Goal: Task Accomplishment & Management: Manage account settings

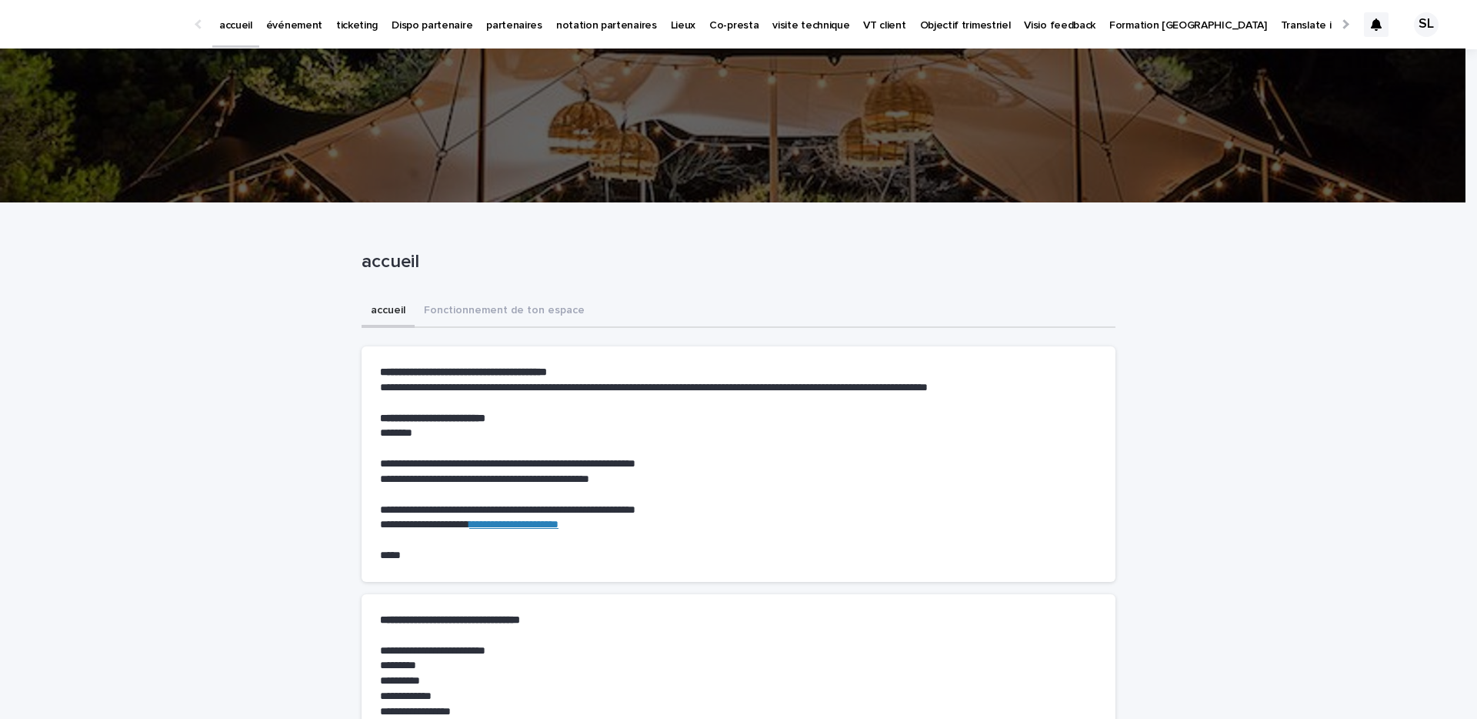
click at [299, 22] on p "événement" at bounding box center [294, 16] width 56 height 32
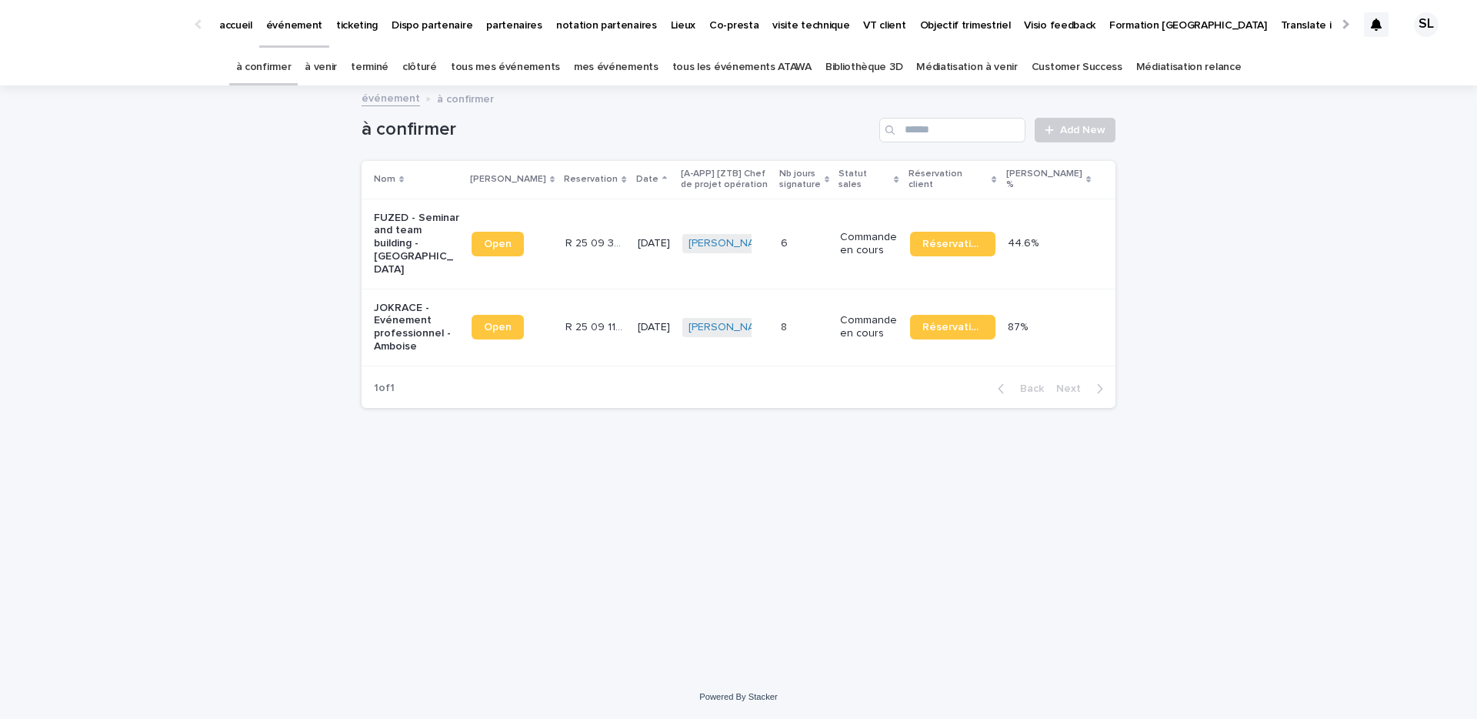
click at [337, 64] on link "à venir" at bounding box center [321, 67] width 32 height 36
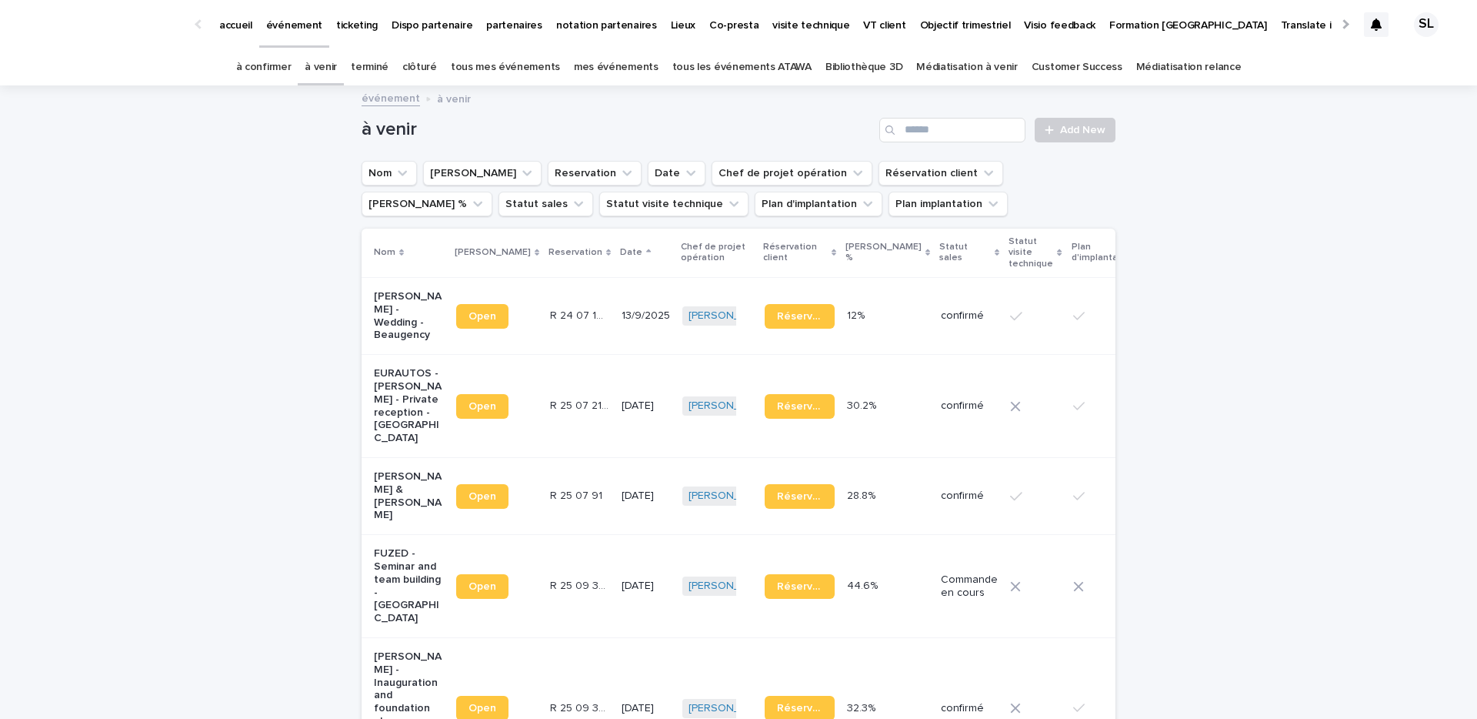
scroll to position [646, 0]
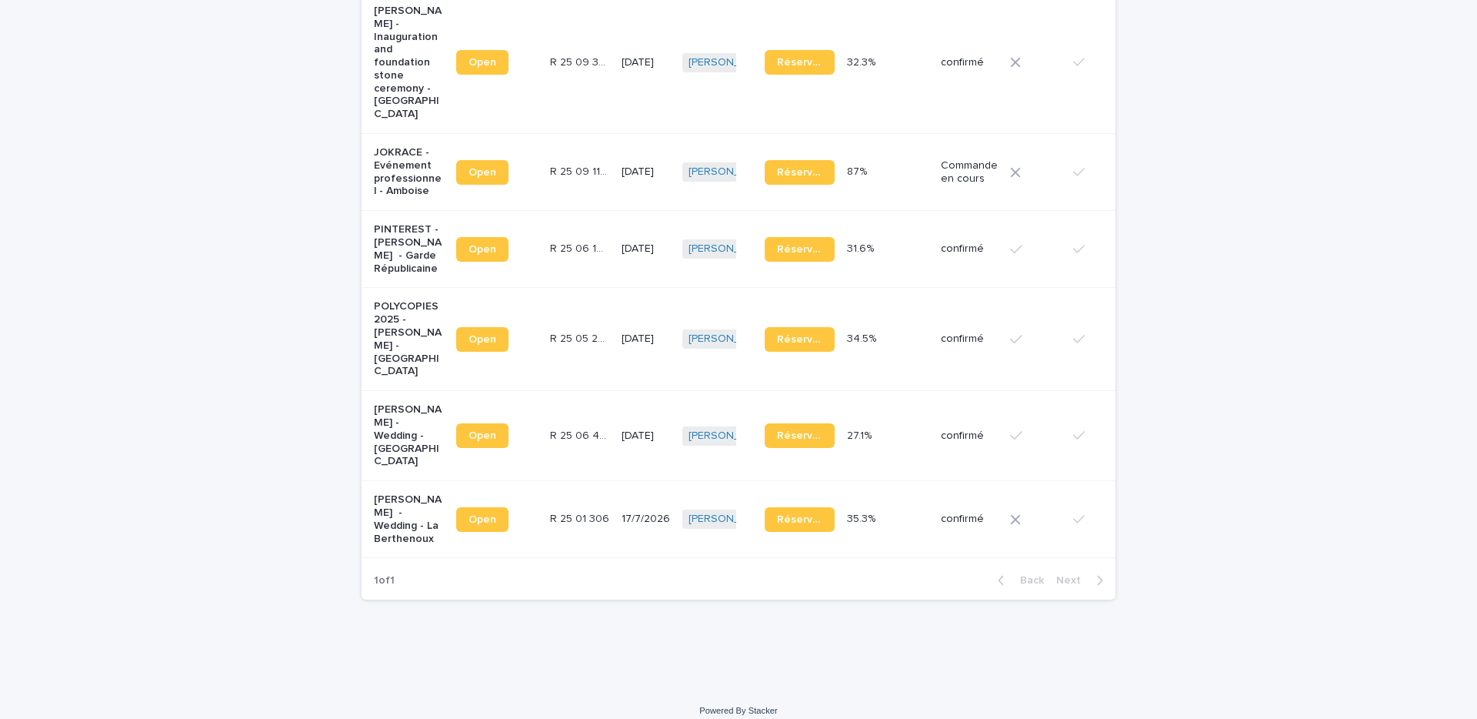
click at [392, 493] on p "James Avery - Wedding - La Berthenoux" at bounding box center [409, 519] width 70 height 52
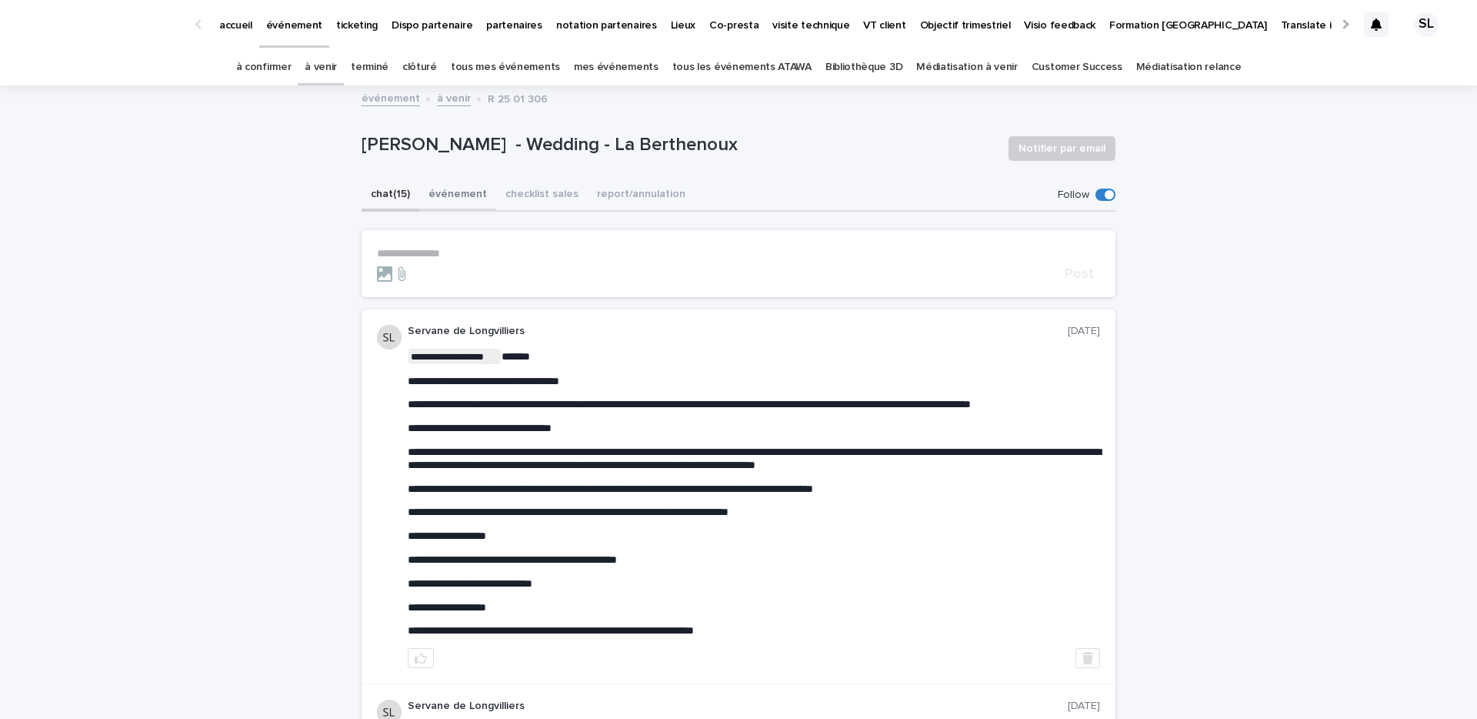
click at [455, 195] on button "événement" at bounding box center [457, 195] width 77 height 32
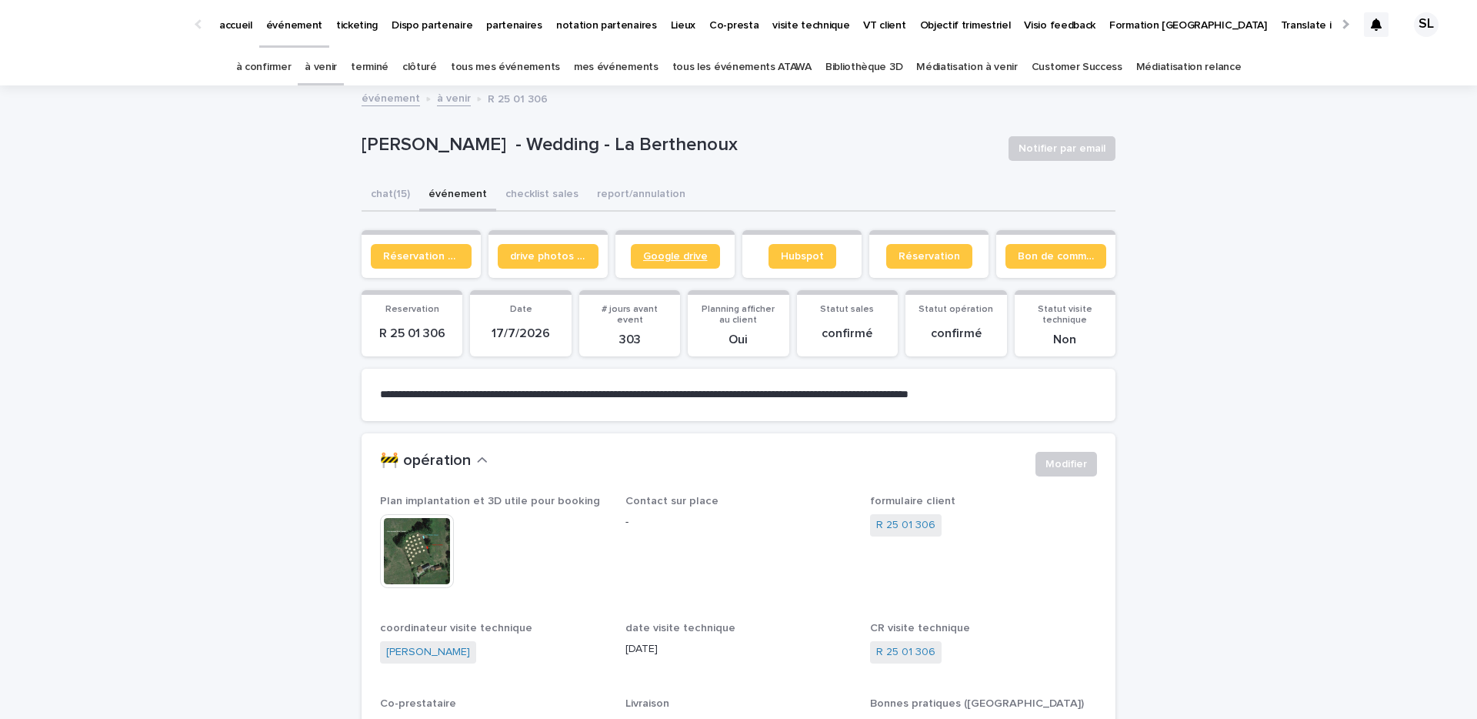
click at [695, 252] on span "Google drive" at bounding box center [675, 256] width 65 height 11
click at [421, 255] on span "Réservation client" at bounding box center [421, 256] width 76 height 11
click at [669, 256] on span "Google drive" at bounding box center [675, 256] width 65 height 11
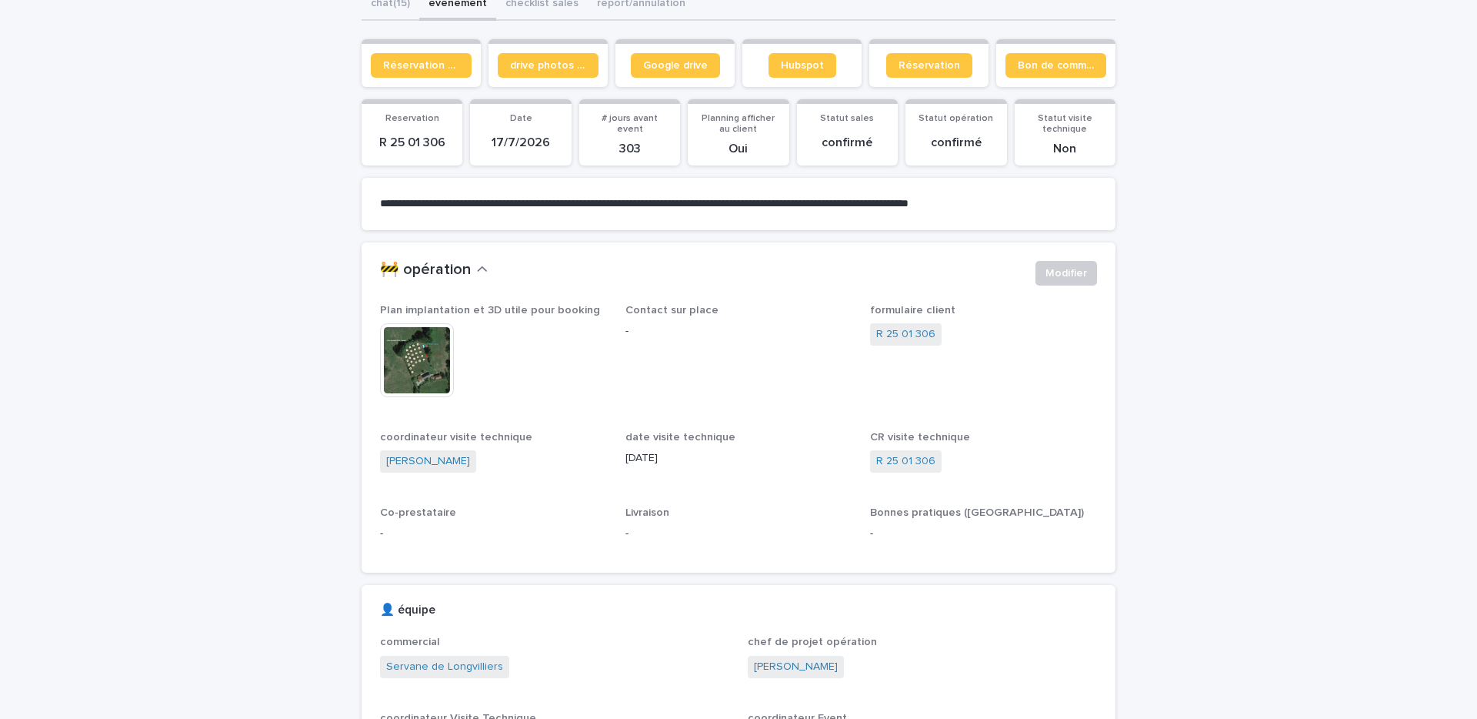
scroll to position [192, 0]
click at [886, 332] on link "R 25 01 306" at bounding box center [905, 333] width 59 height 16
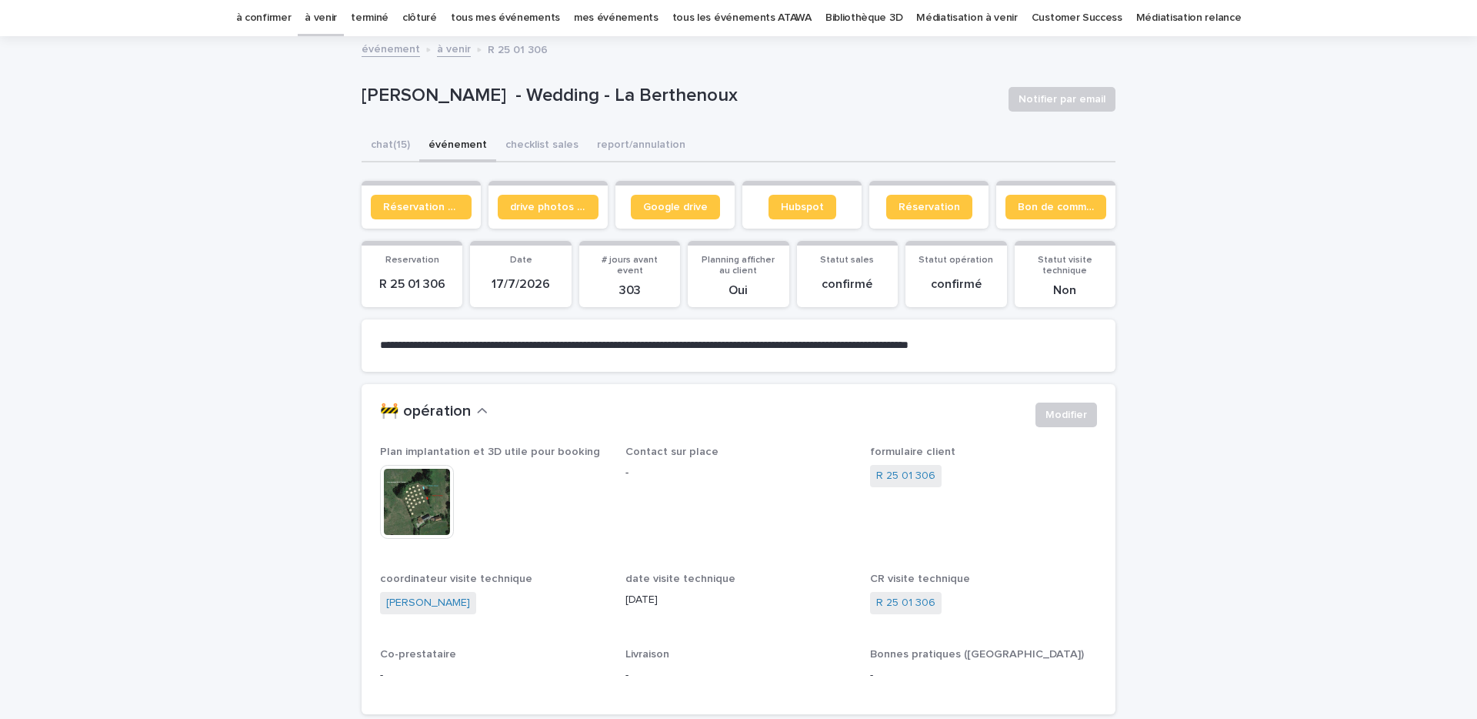
scroll to position [155, 0]
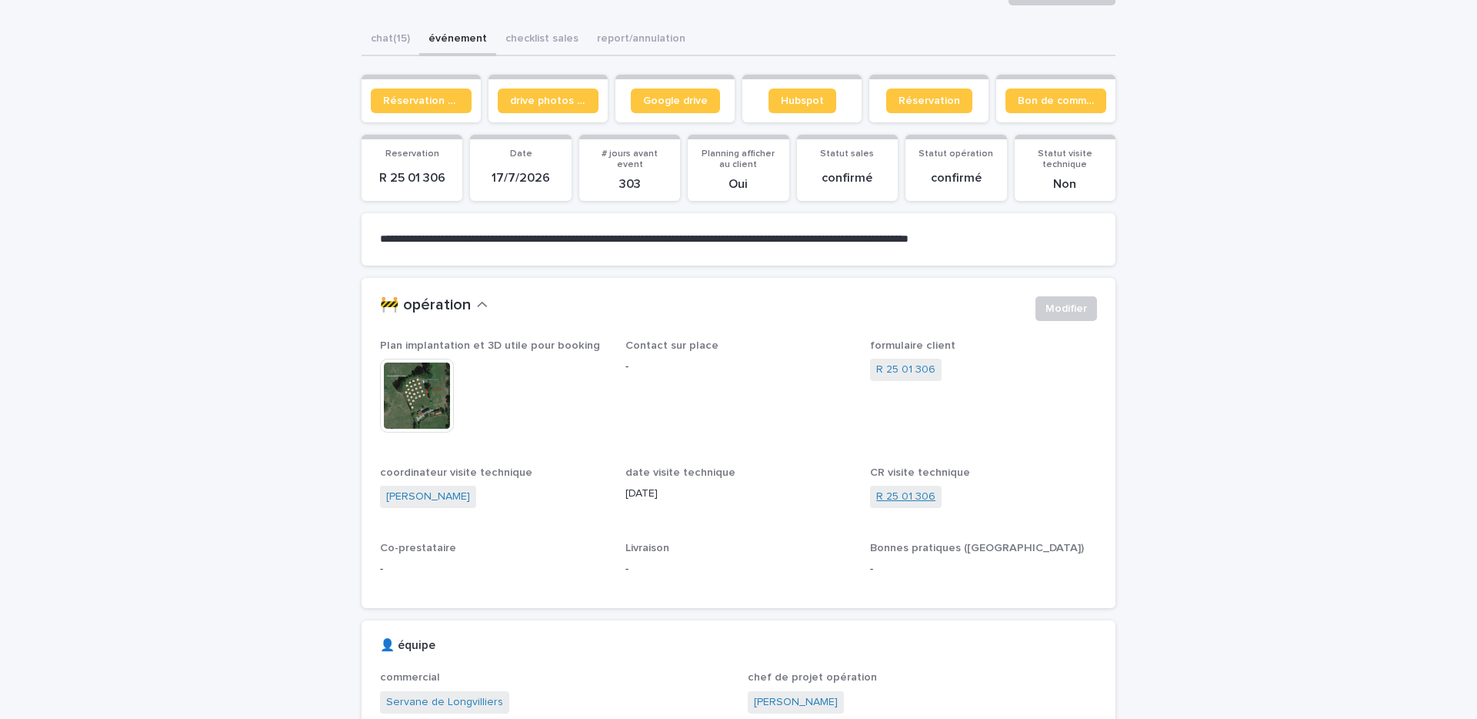
click at [909, 497] on link "R 25 01 306" at bounding box center [905, 497] width 59 height 16
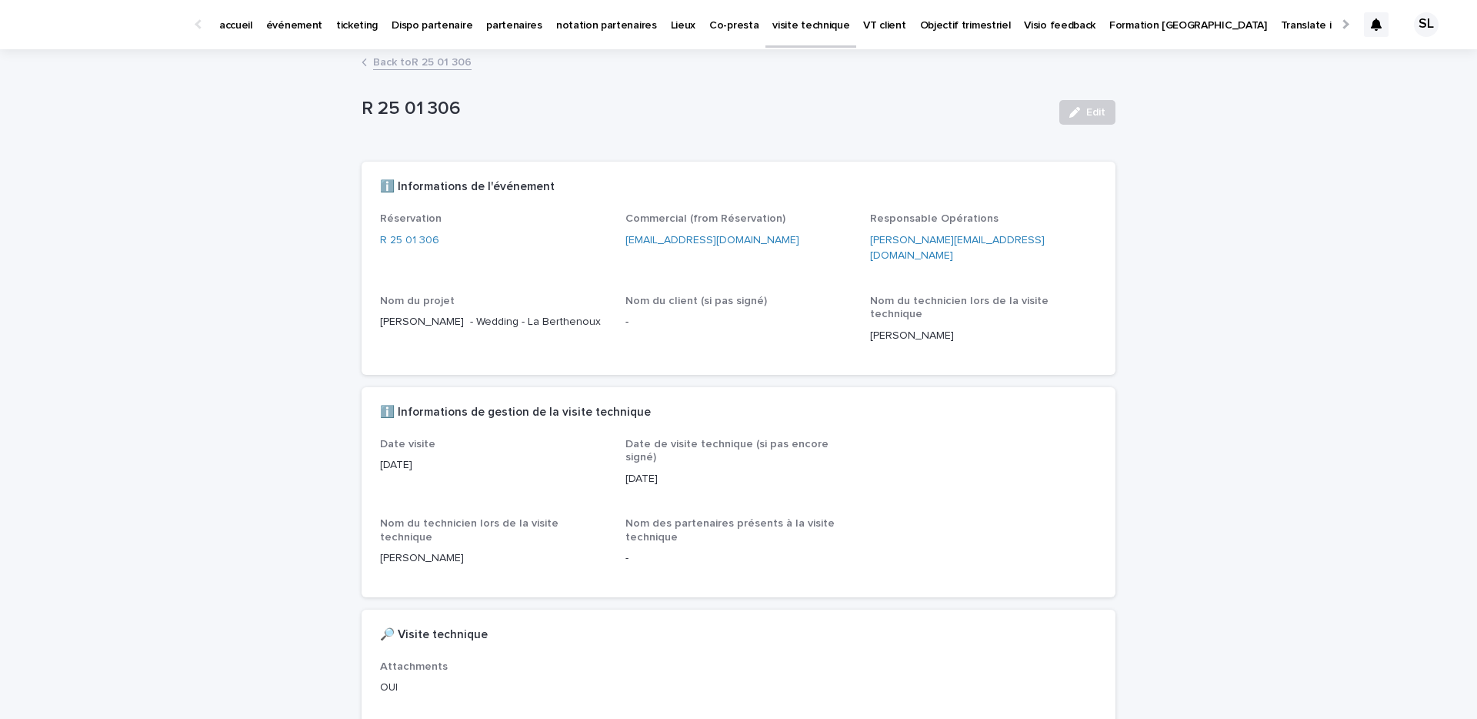
click at [394, 62] on link "Back to R 25 01 306" at bounding box center [422, 61] width 98 height 18
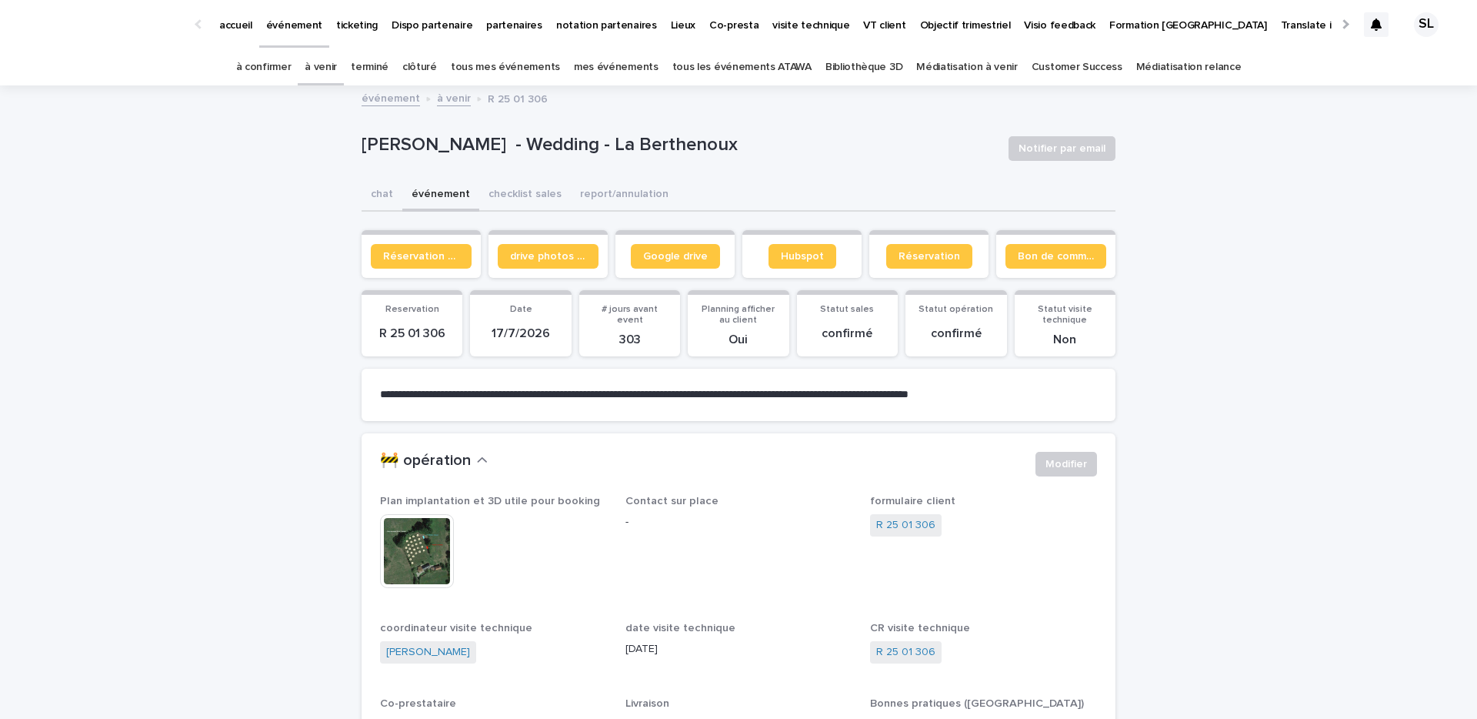
scroll to position [49, 0]
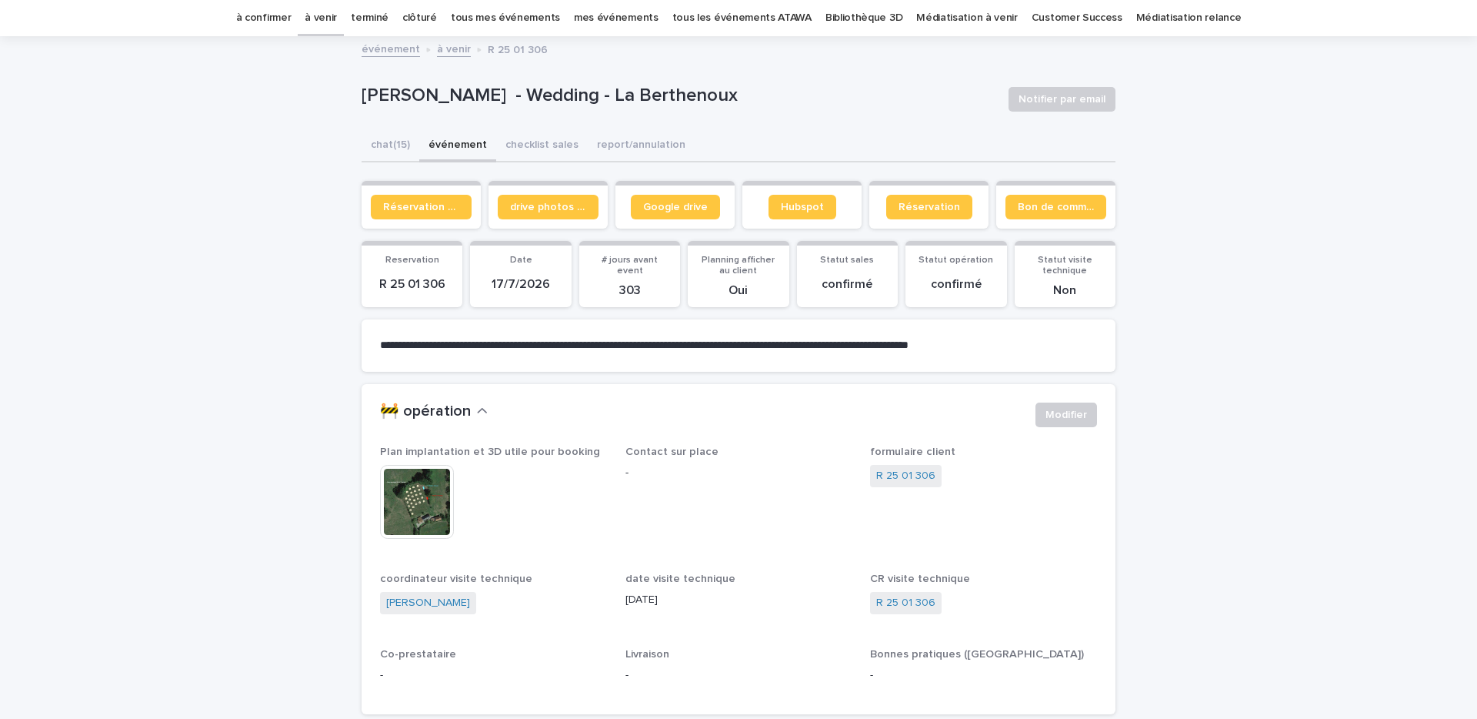
click at [392, 142] on button "chat (15)" at bounding box center [391, 146] width 58 height 32
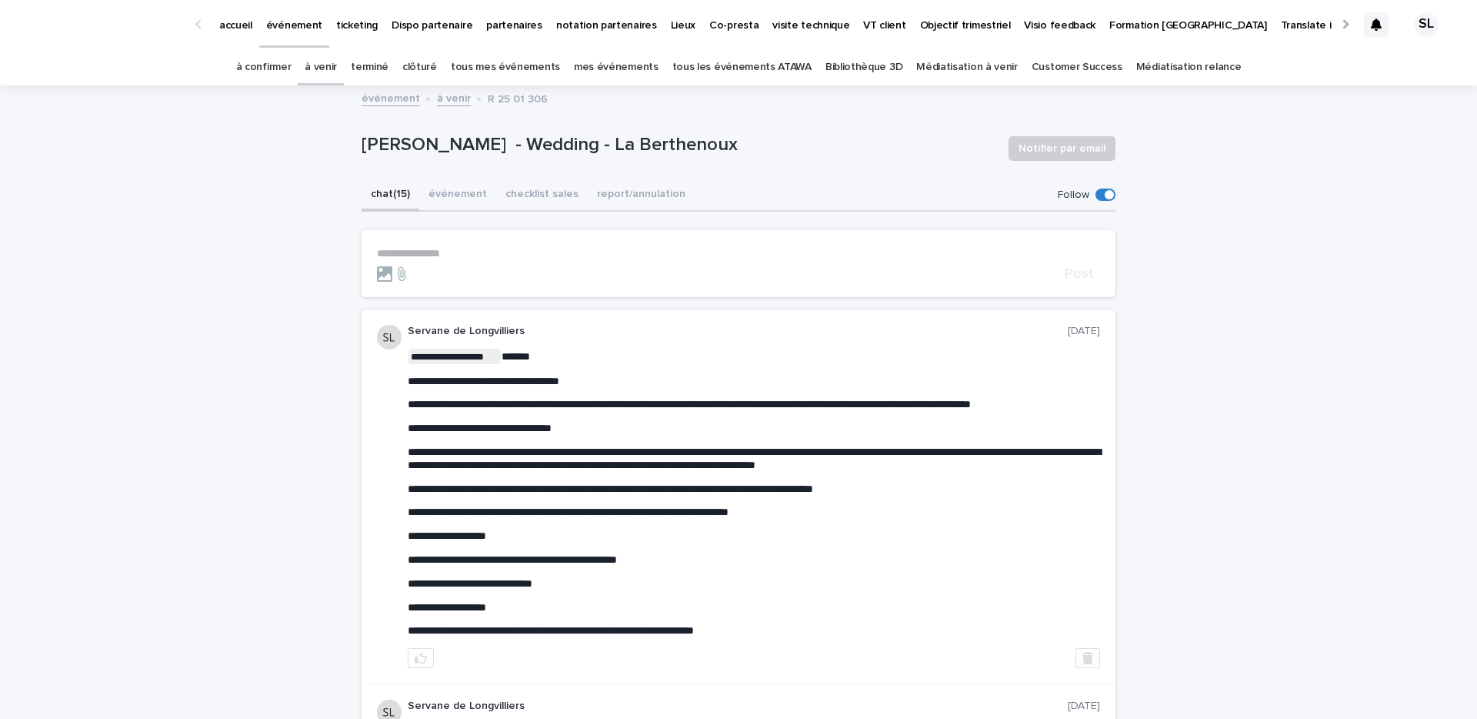
click at [280, 65] on link "à confirmer" at bounding box center [263, 67] width 55 height 36
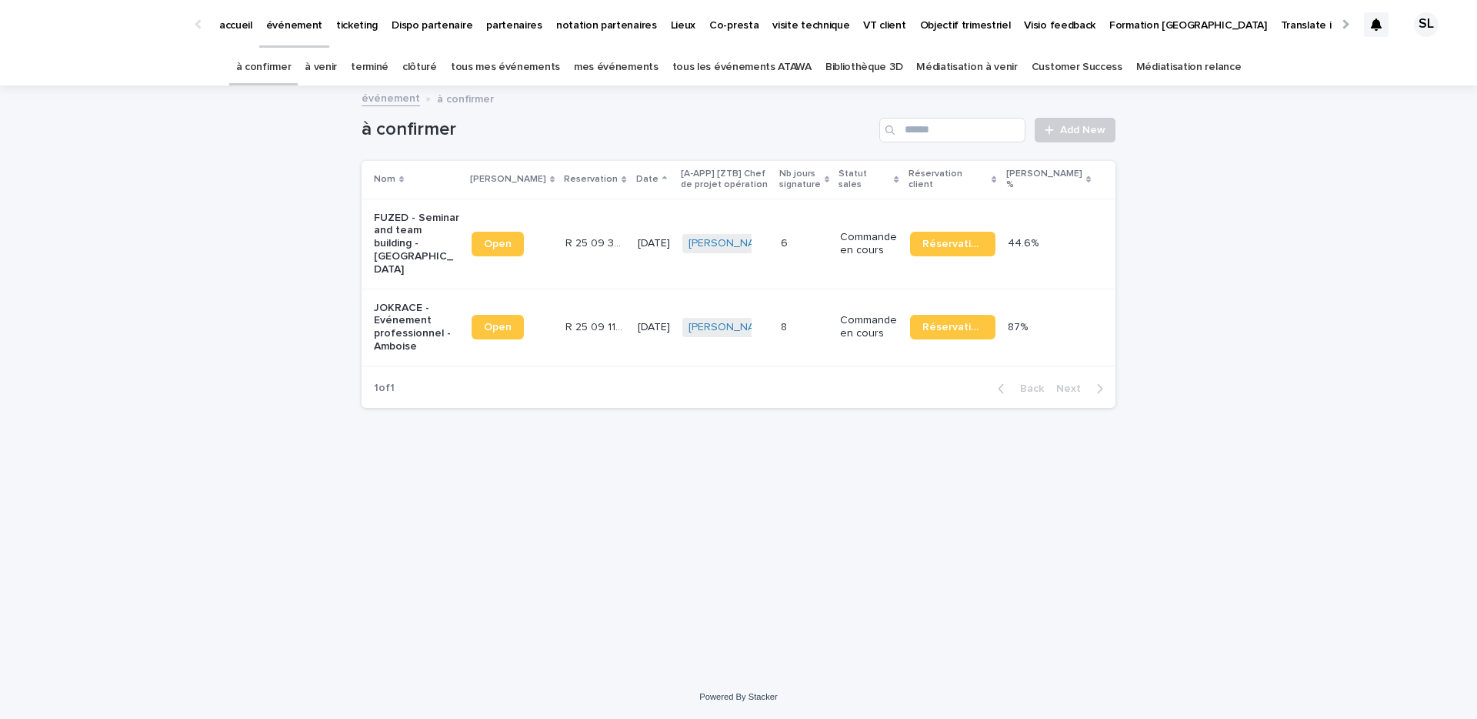
click at [337, 65] on link "à venir" at bounding box center [321, 67] width 32 height 36
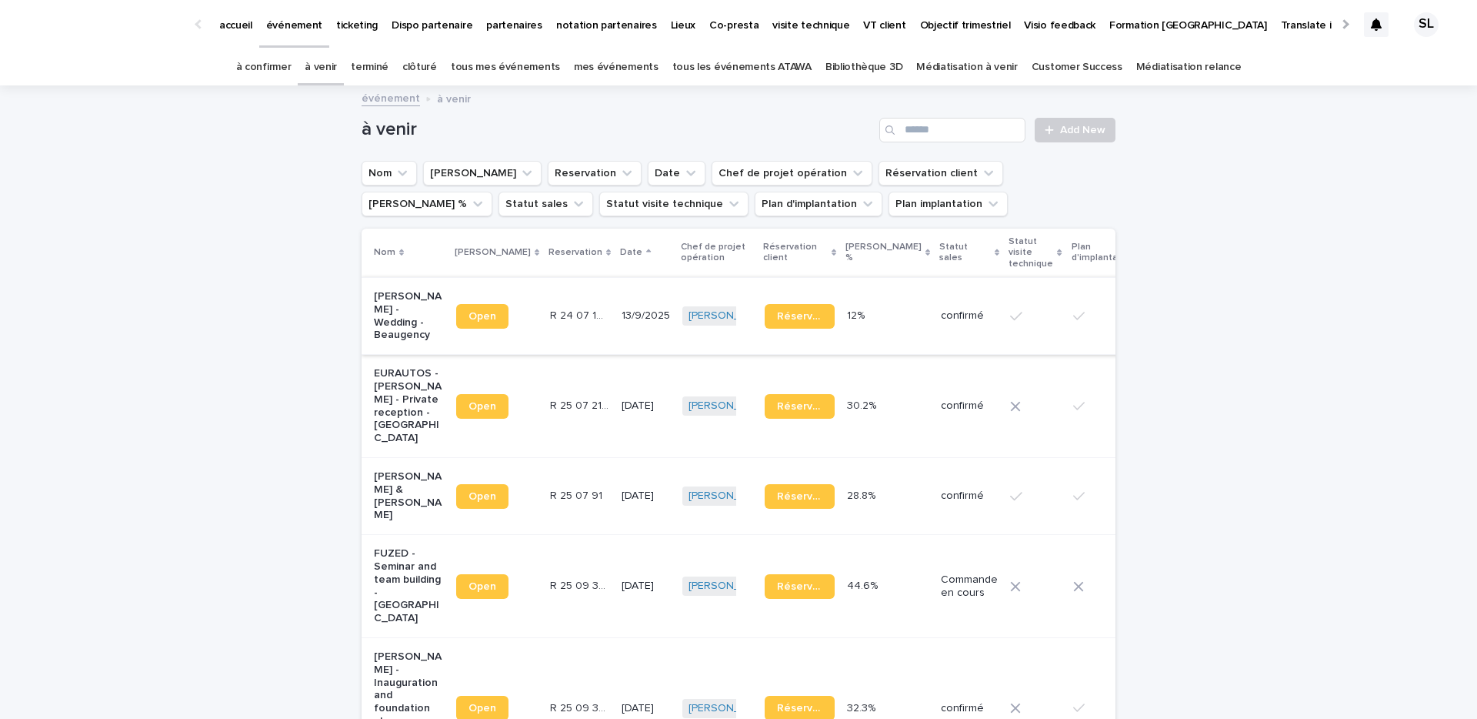
scroll to position [646, 0]
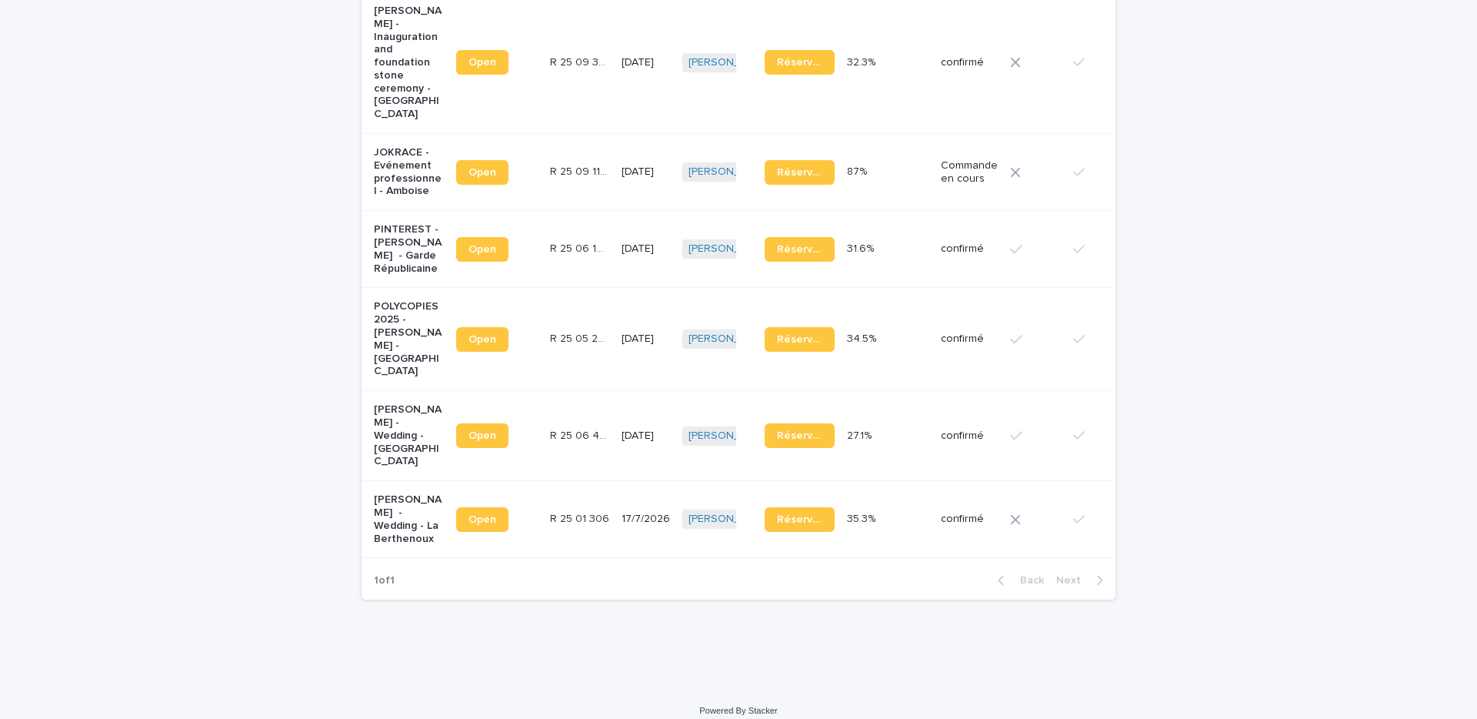
click at [377, 506] on p "James Avery - Wedding - La Berthenoux" at bounding box center [409, 519] width 70 height 52
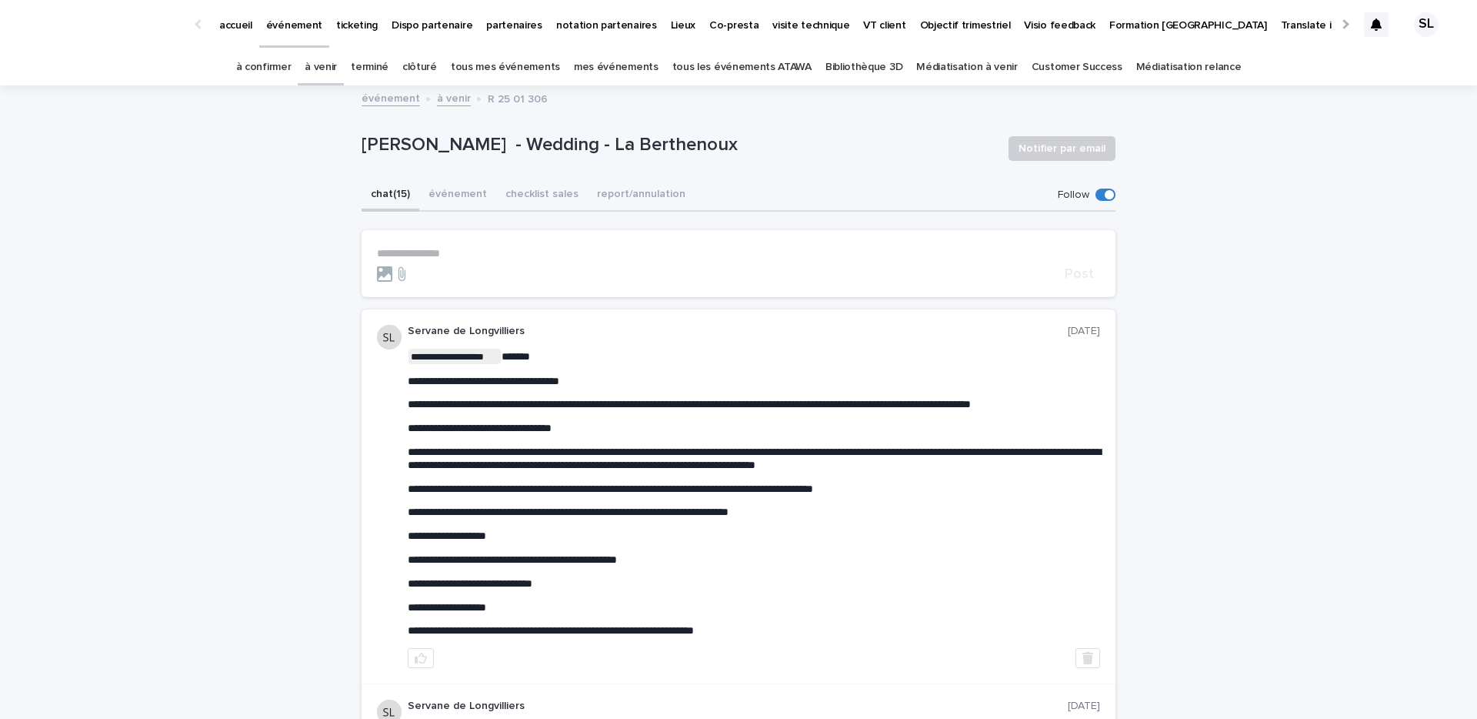
click at [449, 266] on div at bounding box center [718, 273] width 682 height 15
click at [425, 243] on section "**********" at bounding box center [739, 263] width 754 height 67
click at [429, 249] on p "**********" at bounding box center [738, 253] width 723 height 13
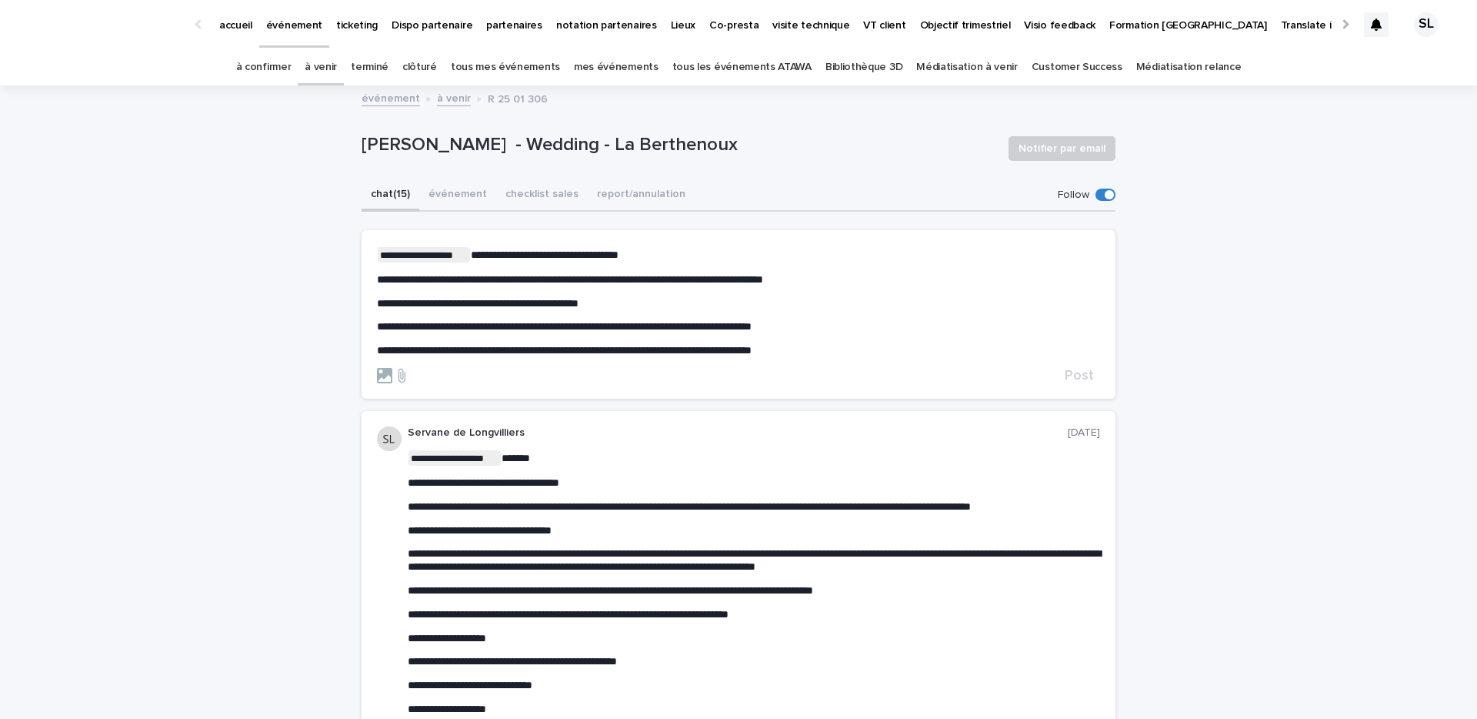
click at [821, 348] on p "**********" at bounding box center [738, 350] width 723 height 13
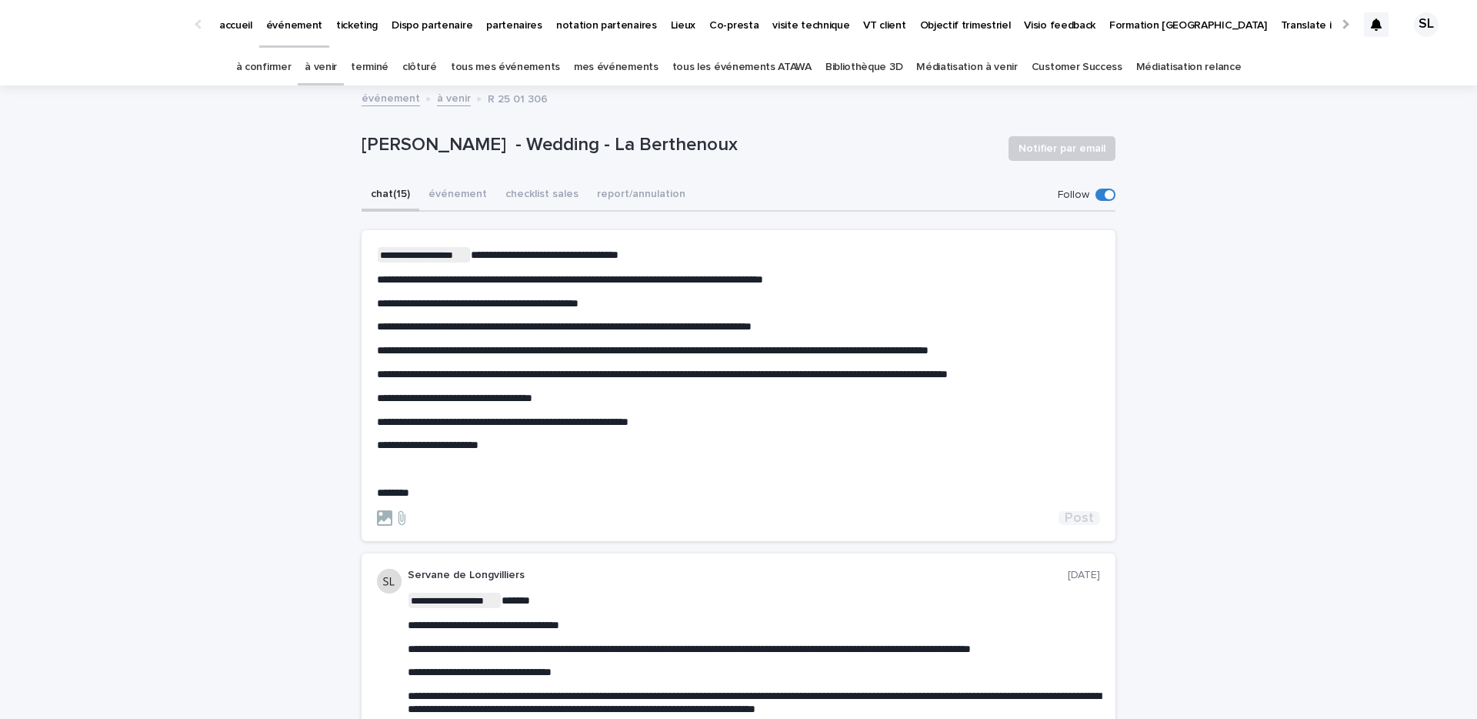
click at [1082, 512] on span "Post" at bounding box center [1079, 518] width 29 height 14
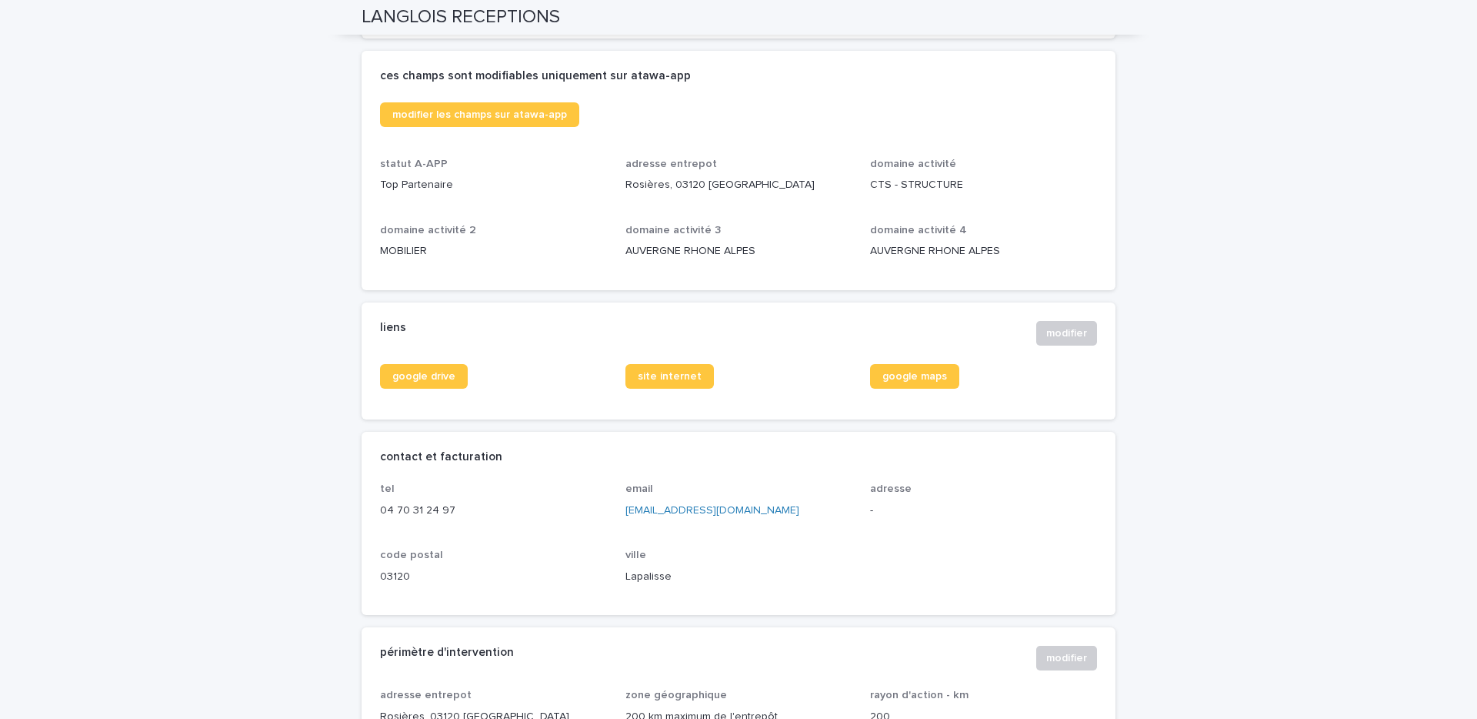
scroll to position [395, 0]
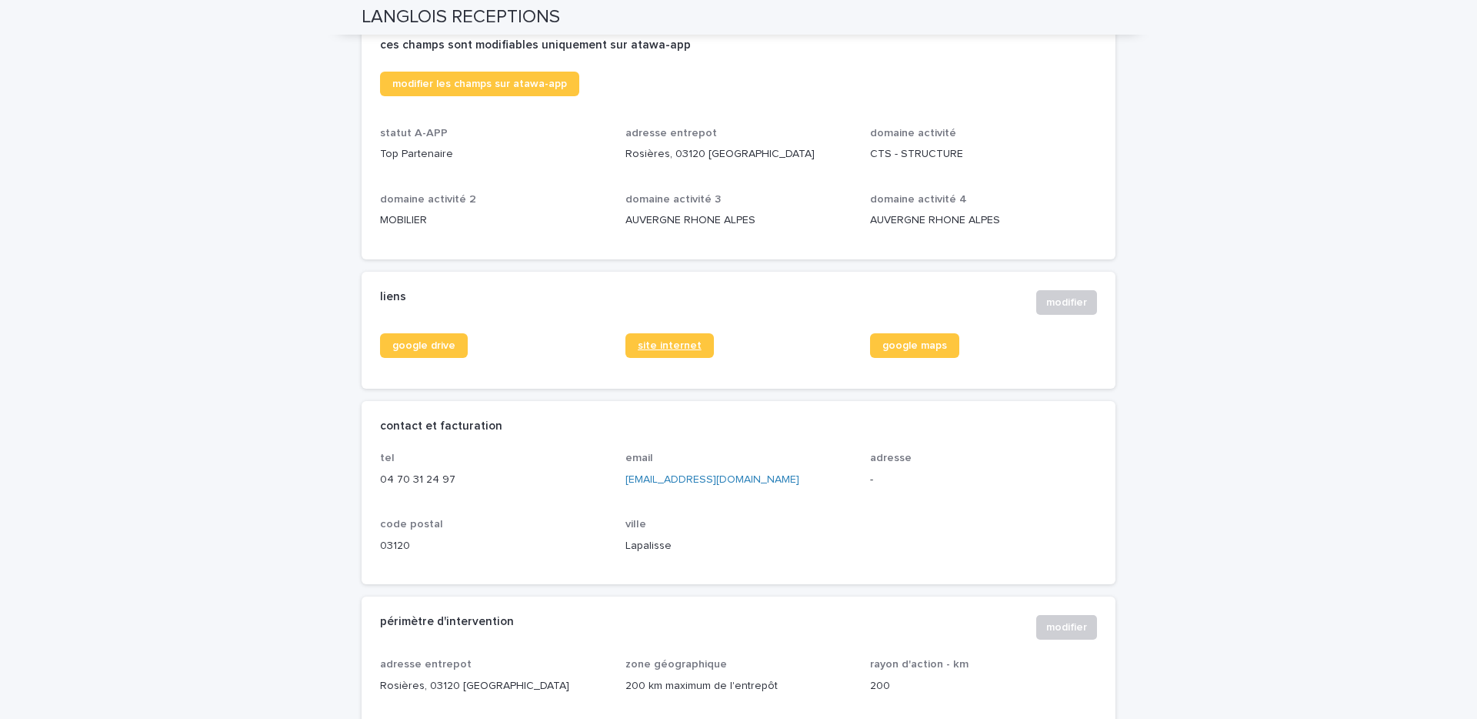
click at [674, 349] on span "site internet" at bounding box center [670, 345] width 64 height 11
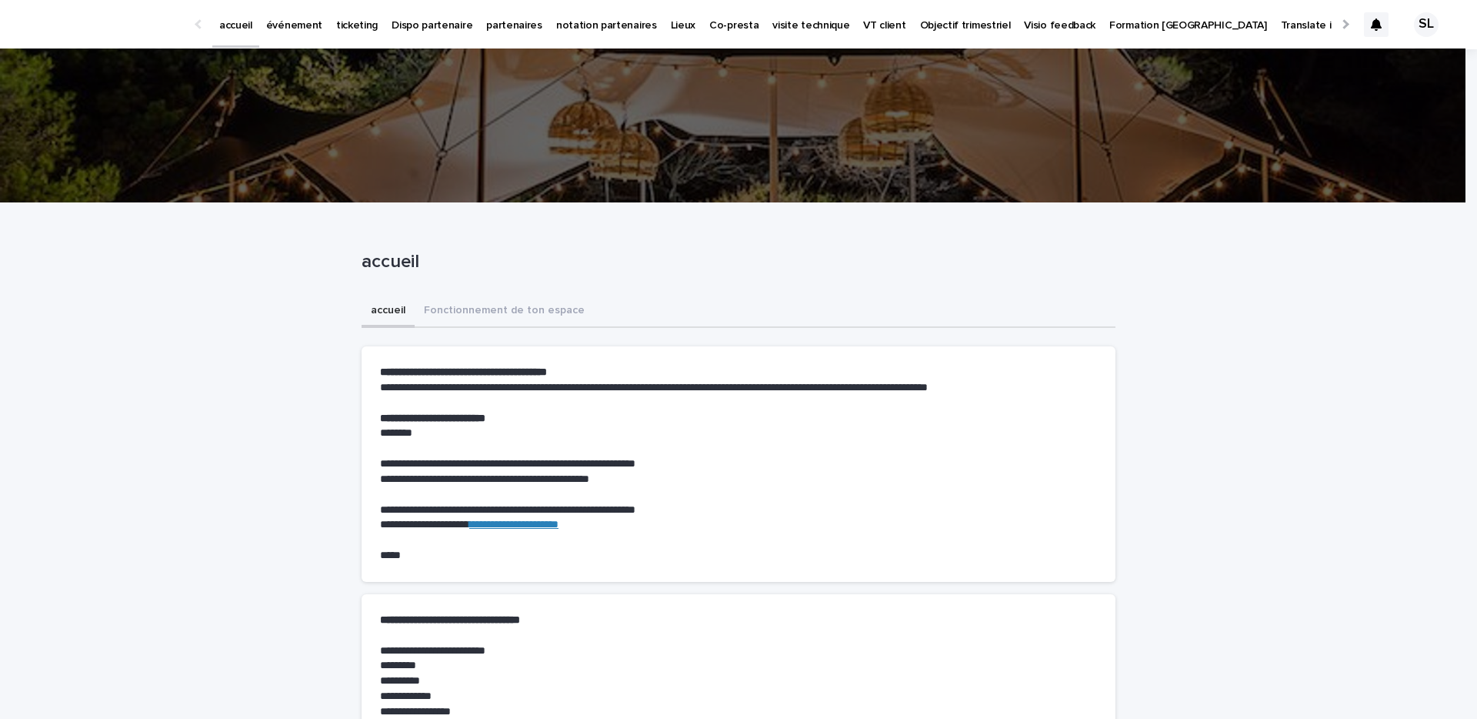
click at [293, 25] on p "événement" at bounding box center [294, 16] width 56 height 32
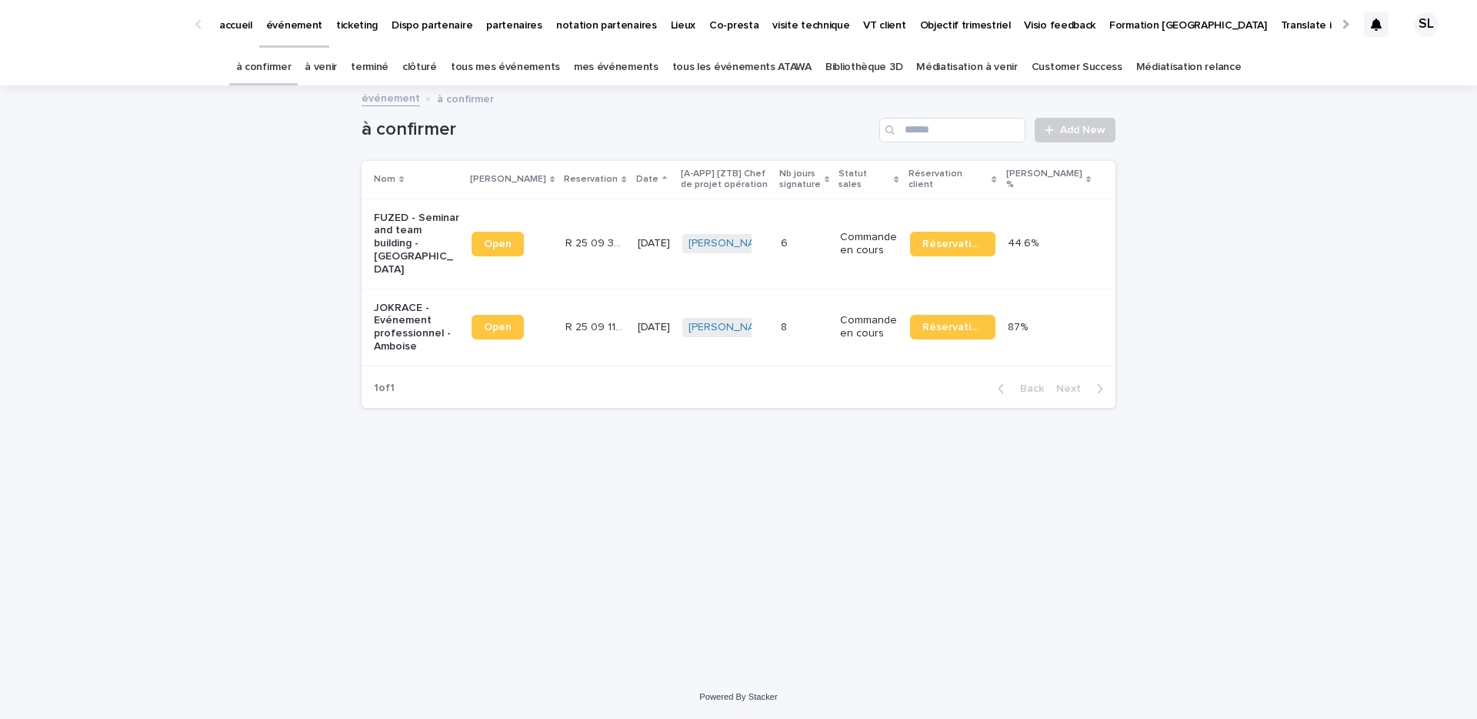
click at [337, 69] on link "à venir" at bounding box center [321, 67] width 32 height 36
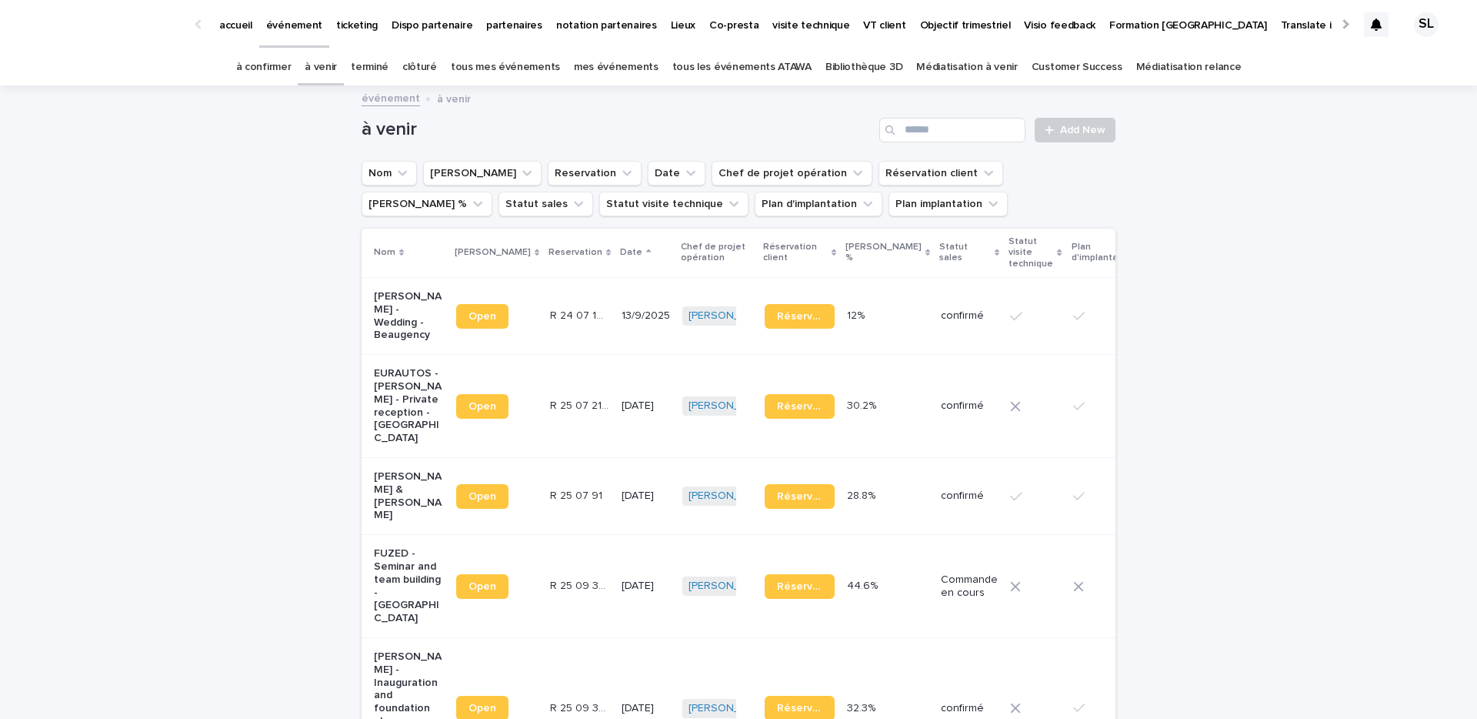
click at [408, 287] on div "Anne-Sophie Legout - Wedding - Beaugency" at bounding box center [409, 314] width 70 height 55
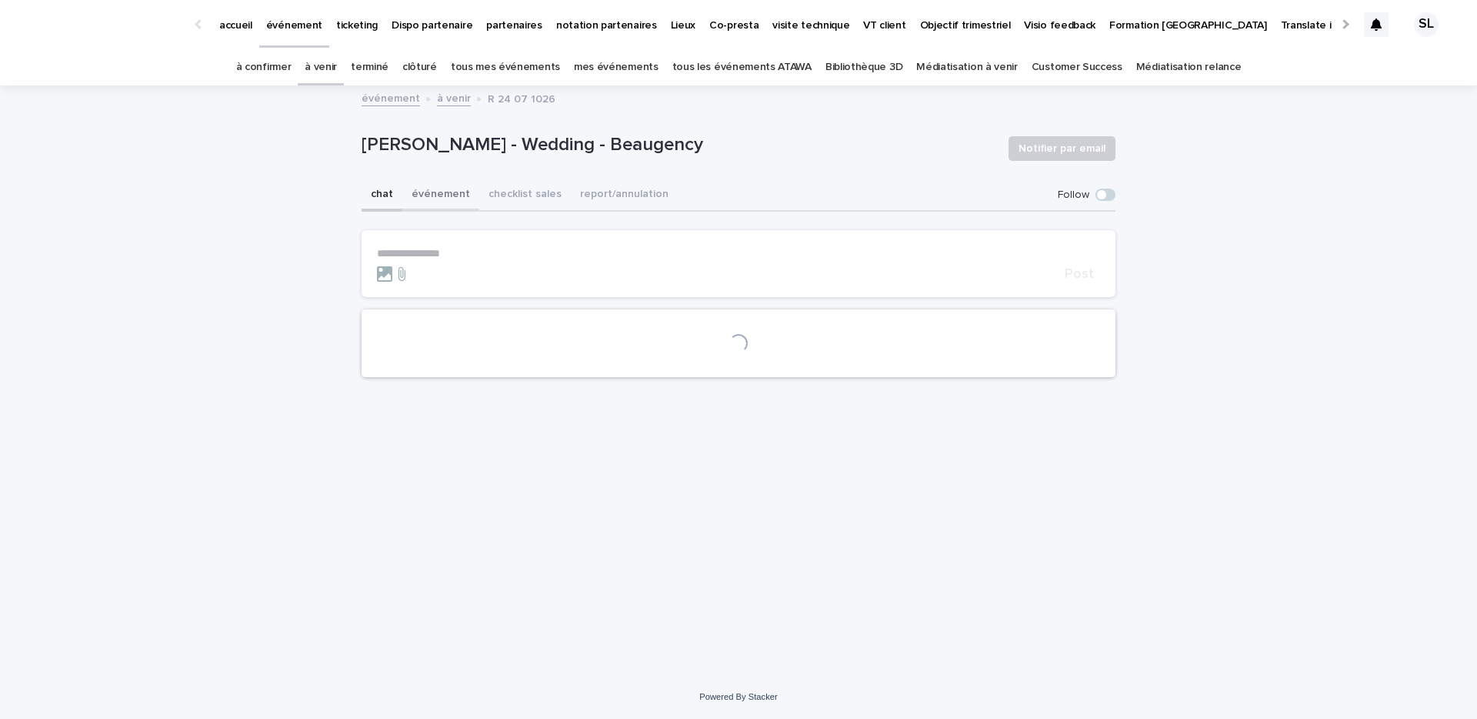
click at [434, 188] on button "événement" at bounding box center [440, 195] width 77 height 32
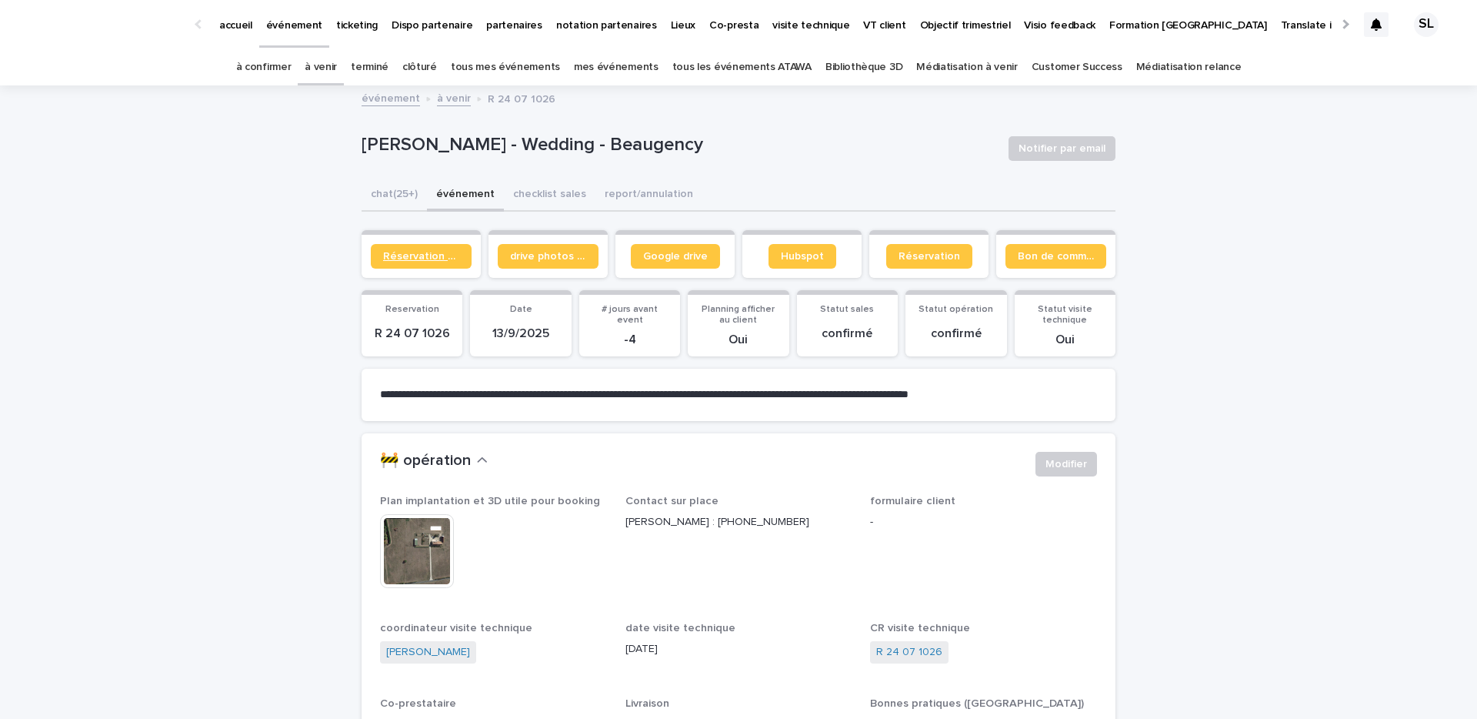
click at [422, 252] on span "Réservation client" at bounding box center [421, 256] width 76 height 11
click at [319, 69] on div "à venir" at bounding box center [321, 67] width 46 height 36
click at [331, 70] on link "à venir" at bounding box center [321, 67] width 32 height 36
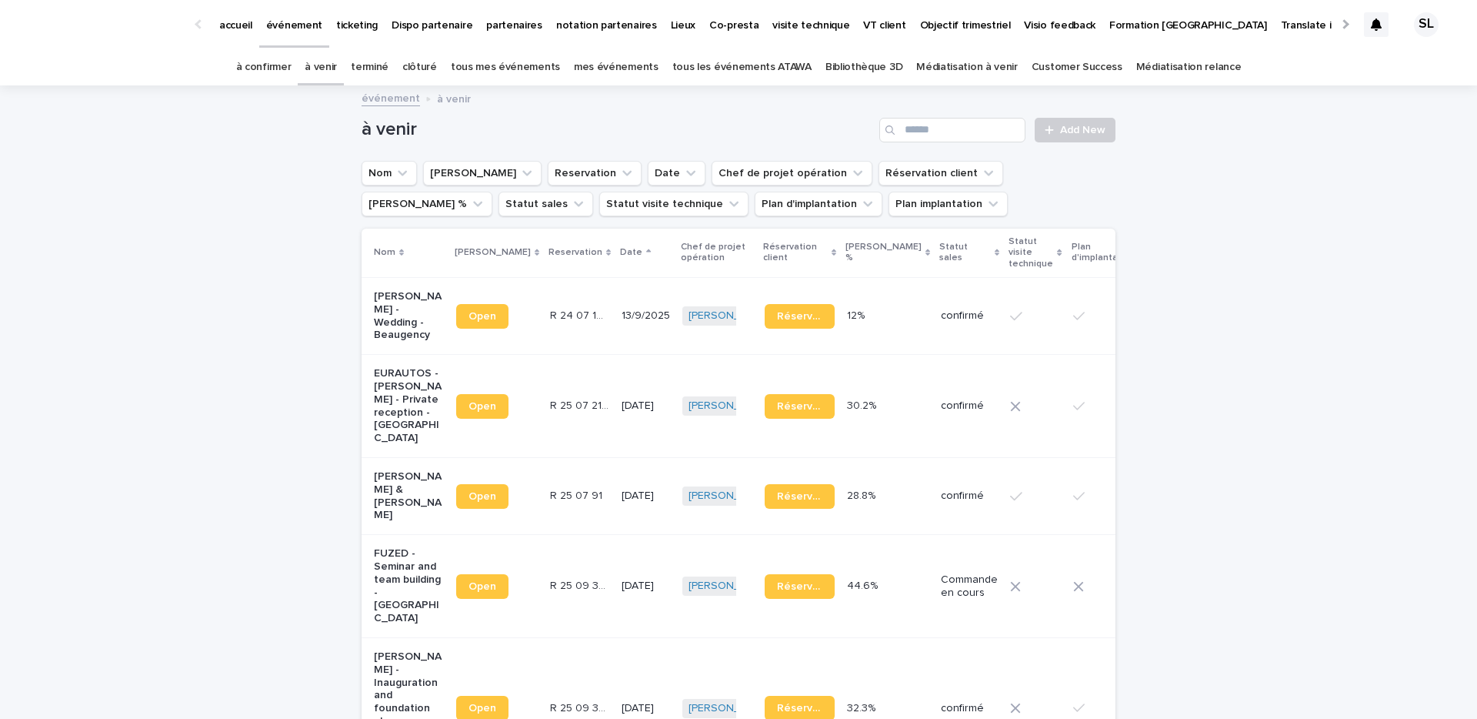
click at [416, 293] on p "Anne-Sophie Legout - Wedding - Beaugency" at bounding box center [409, 316] width 70 height 52
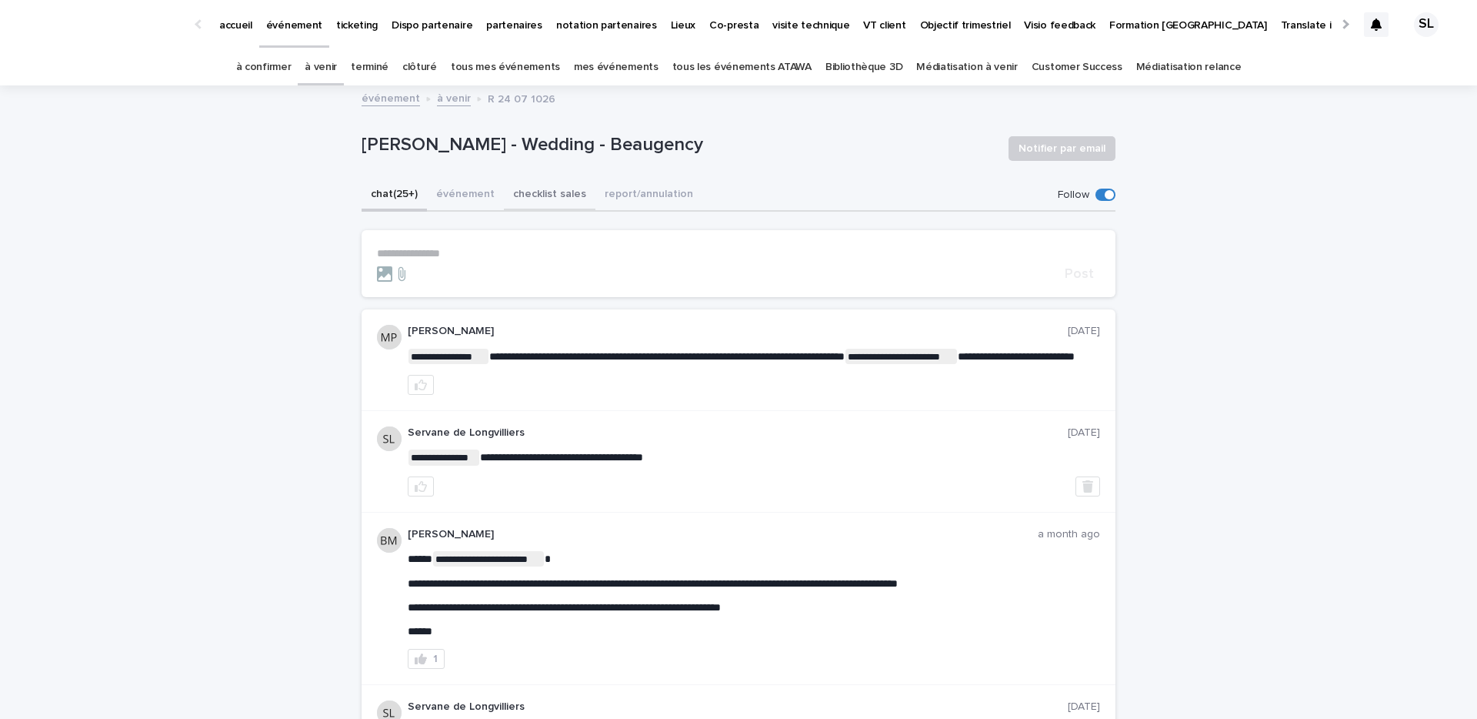
click at [550, 183] on button "checklist sales" at bounding box center [550, 195] width 92 height 32
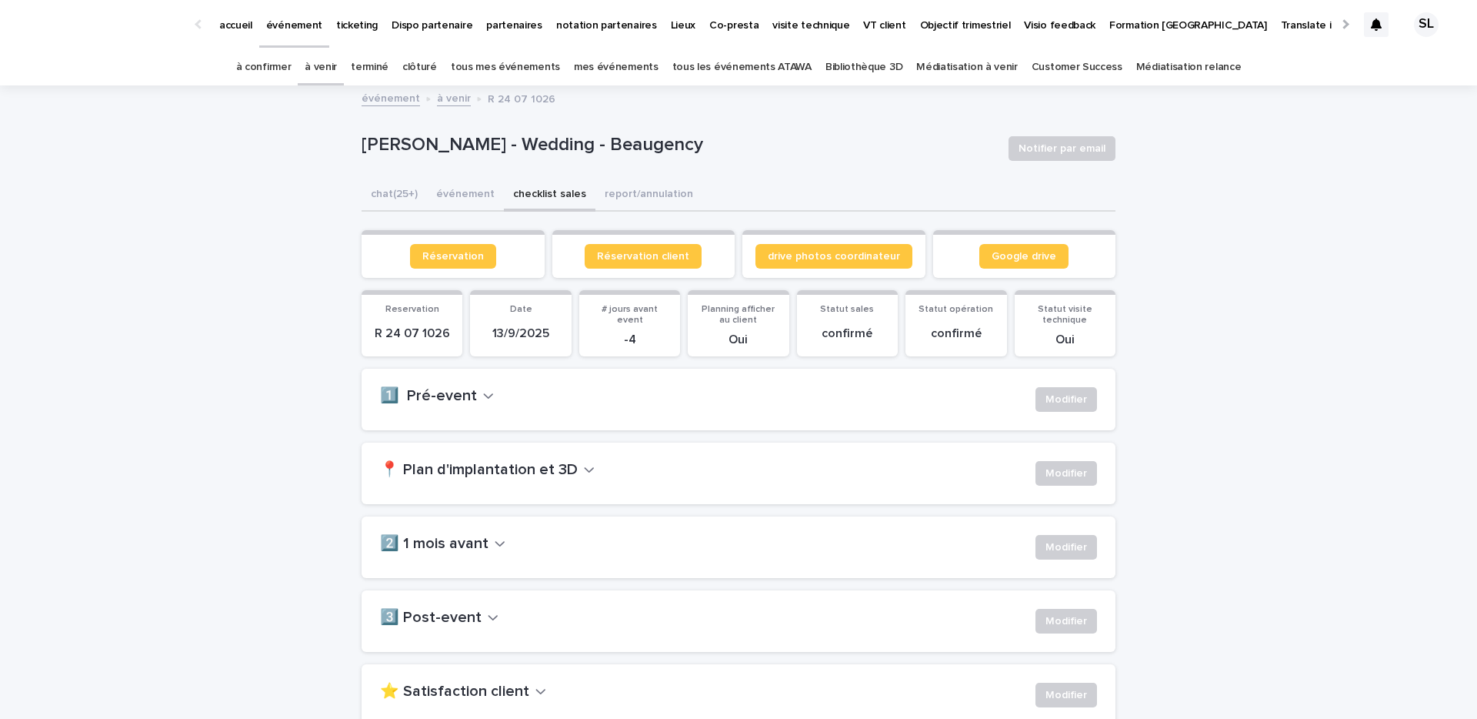
scroll to position [214, 0]
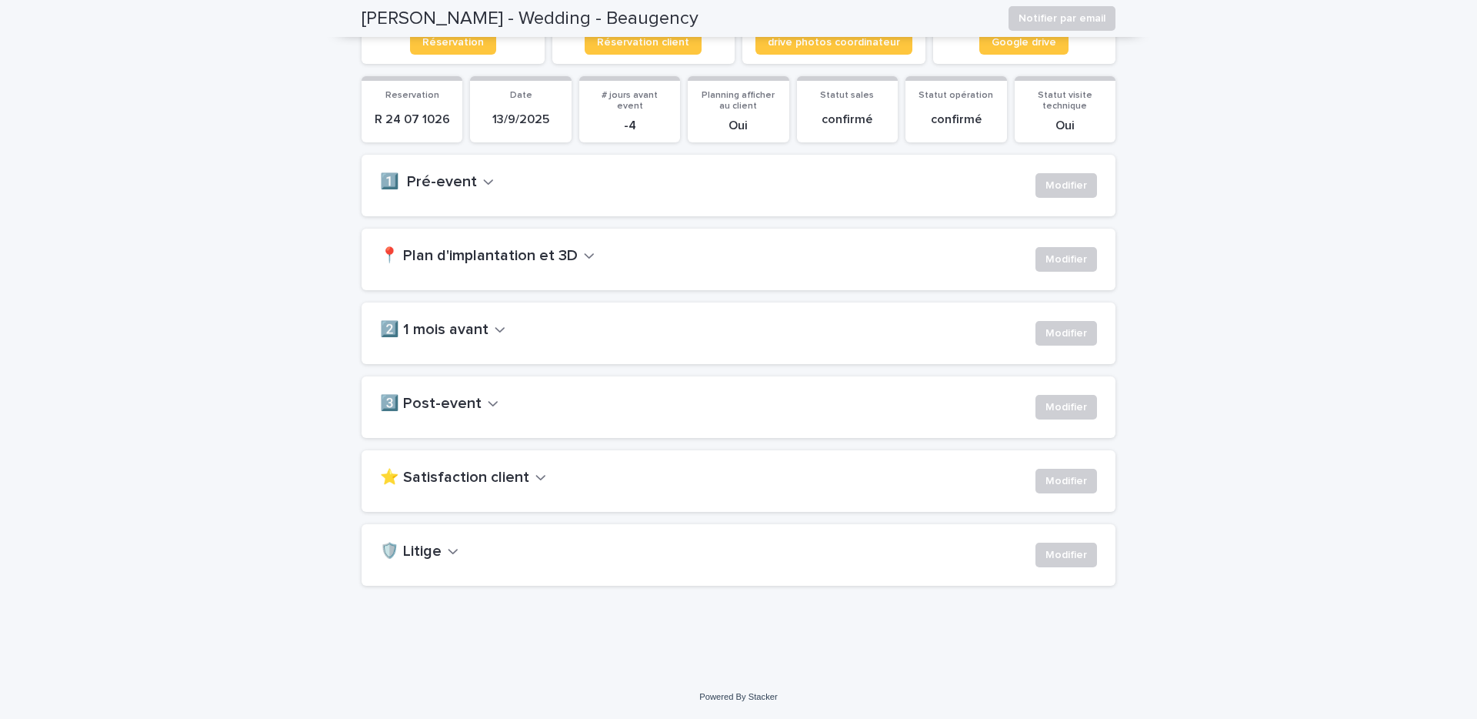
click at [442, 410] on h2 "3️⃣ Post-event" at bounding box center [431, 404] width 102 height 18
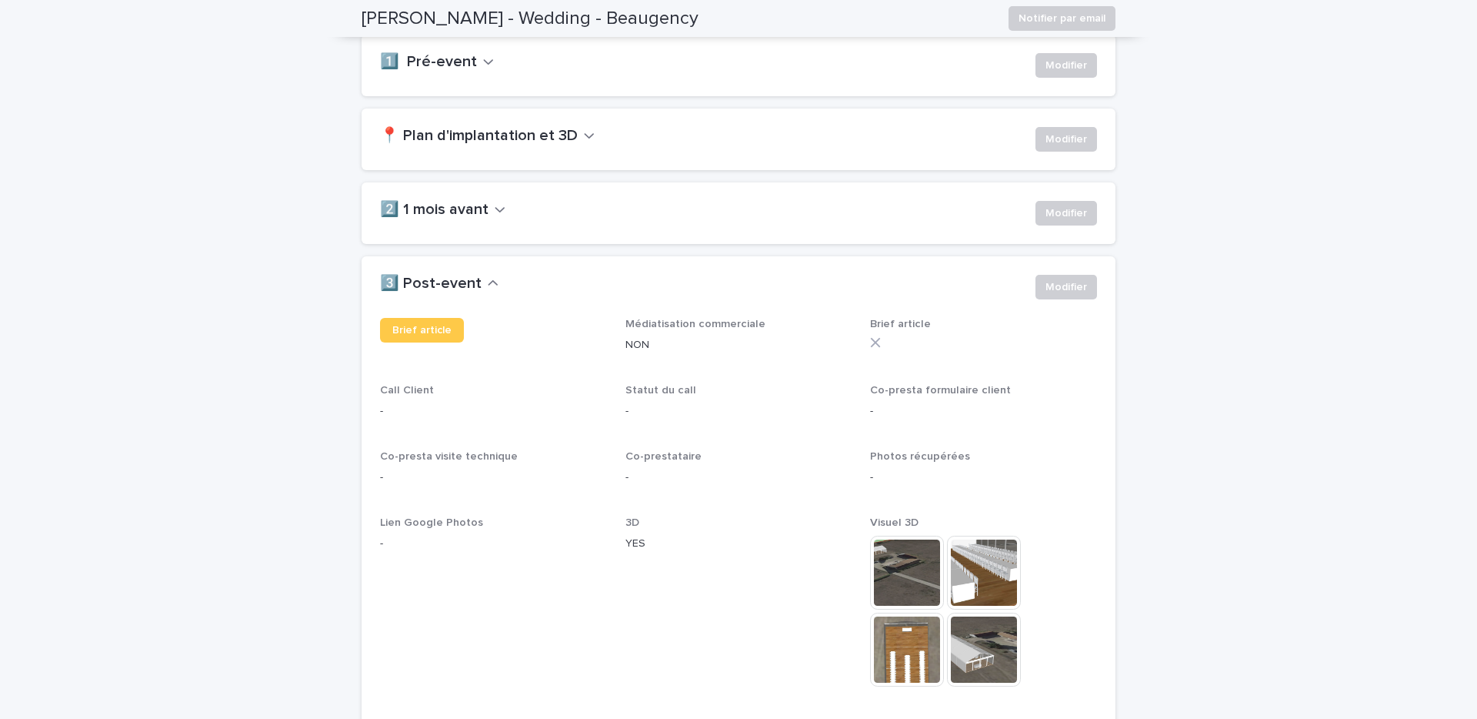
scroll to position [453, 0]
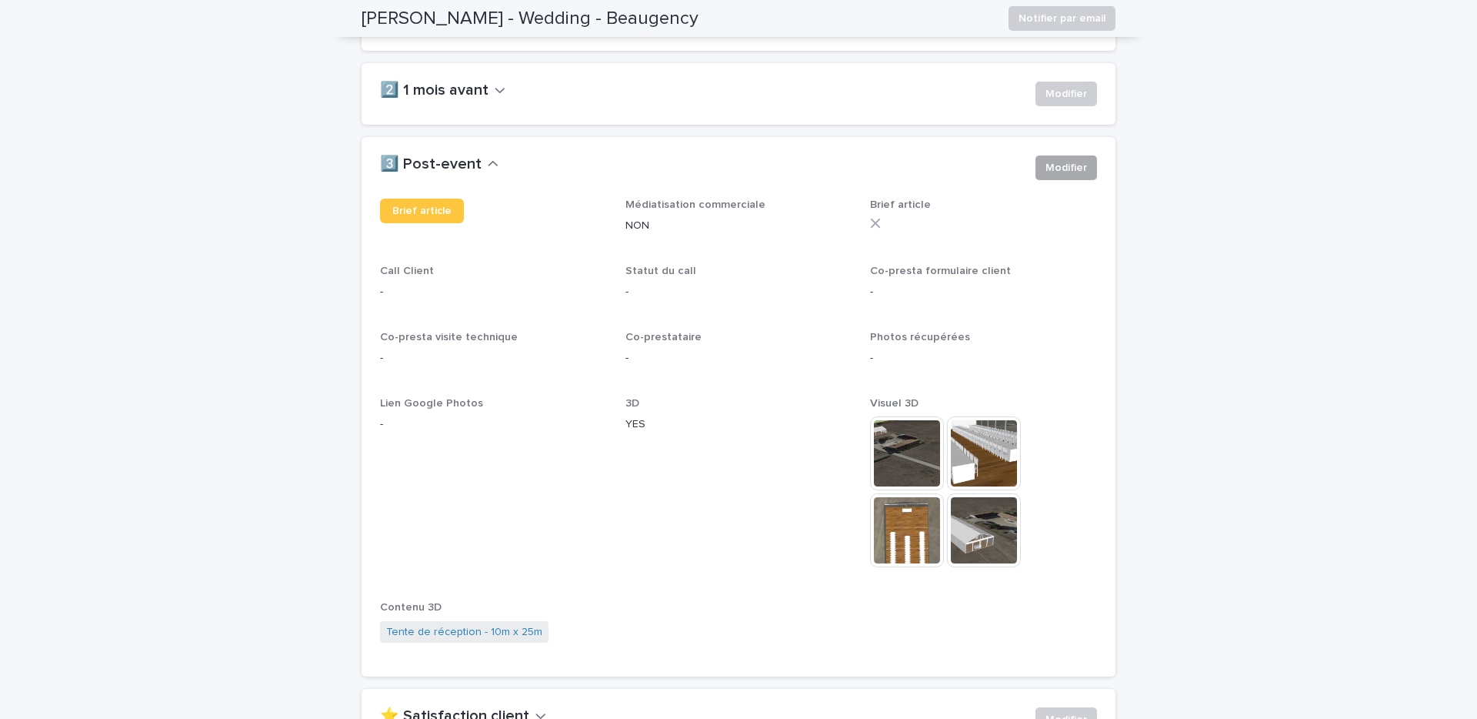
click at [1076, 164] on span "Modifier" at bounding box center [1067, 167] width 42 height 15
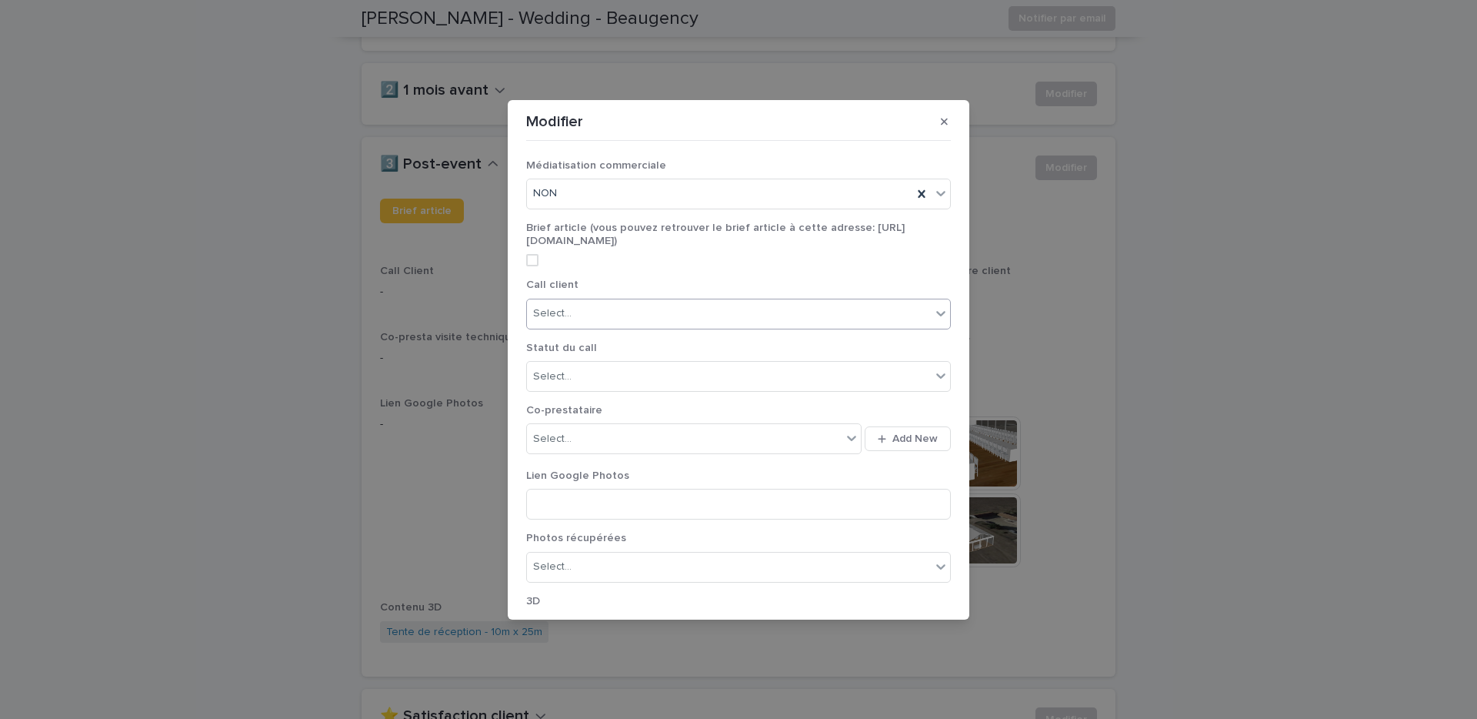
click at [551, 305] on div "Select..." at bounding box center [552, 313] width 38 height 16
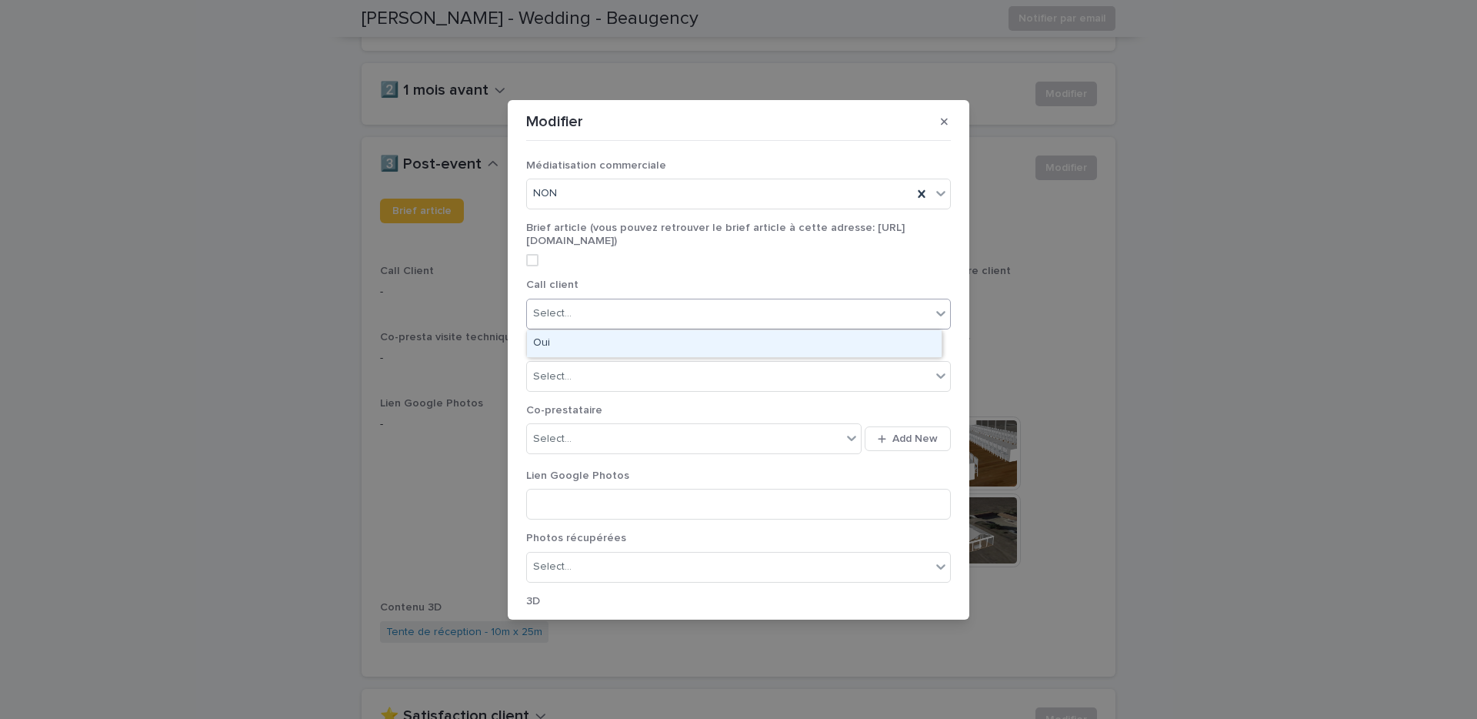
click at [556, 339] on div "Oui" at bounding box center [734, 343] width 415 height 27
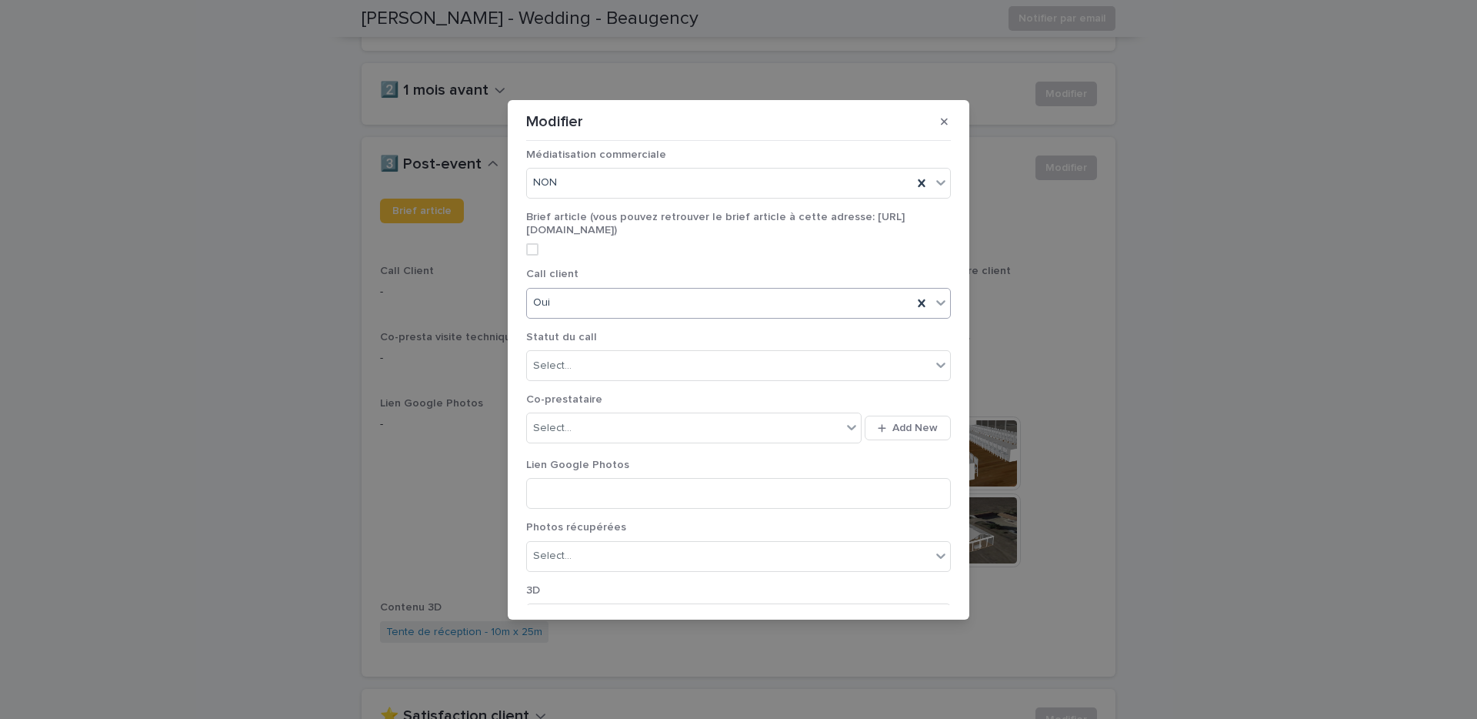
scroll to position [61, 0]
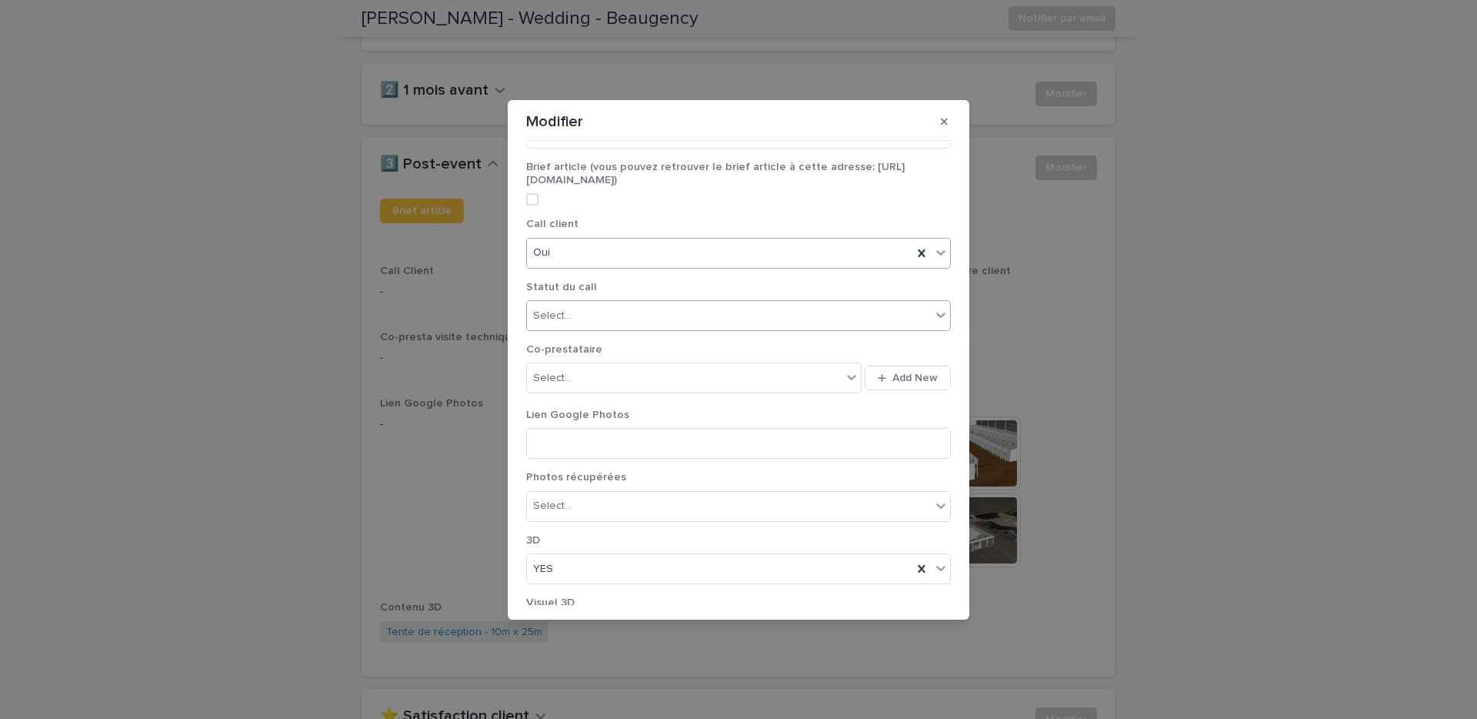
click at [566, 325] on div "Select..." at bounding box center [729, 315] width 404 height 25
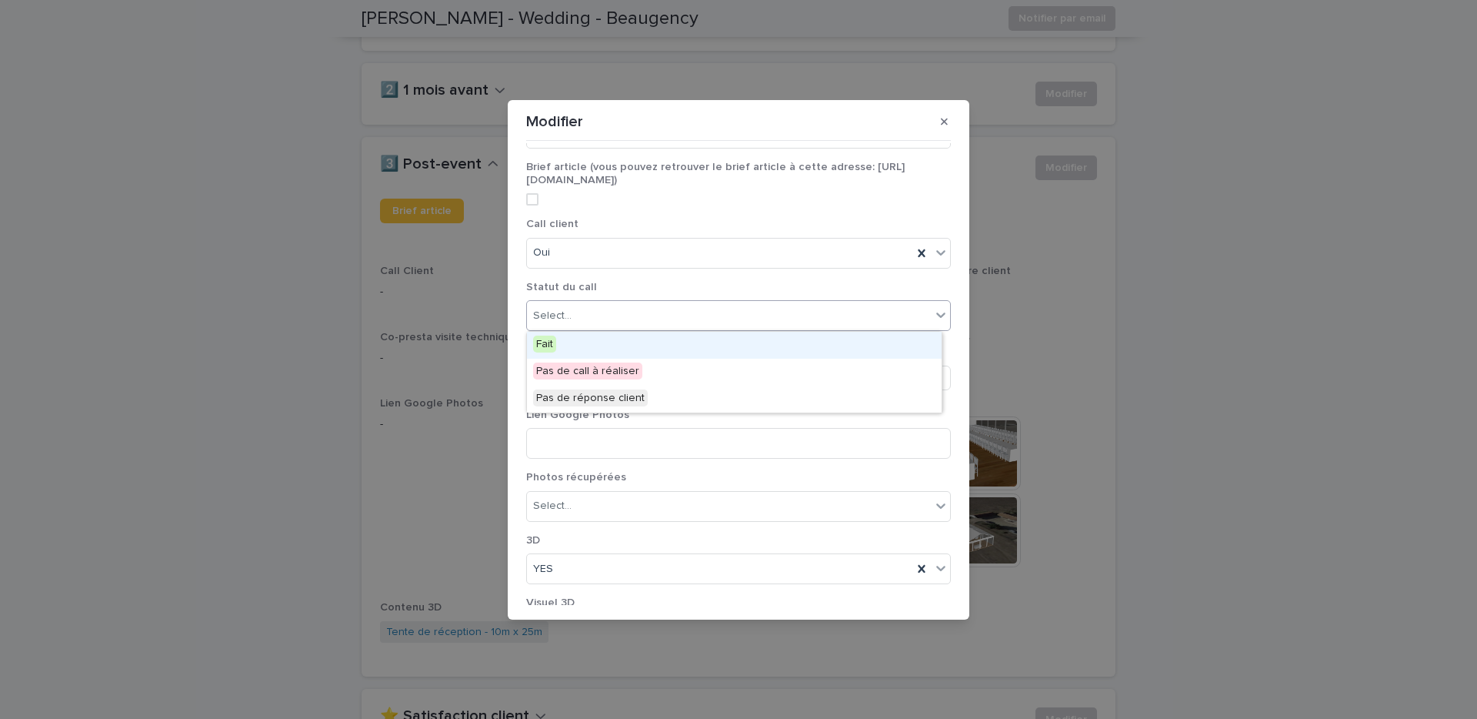
click at [566, 338] on div "Fait" at bounding box center [734, 345] width 415 height 27
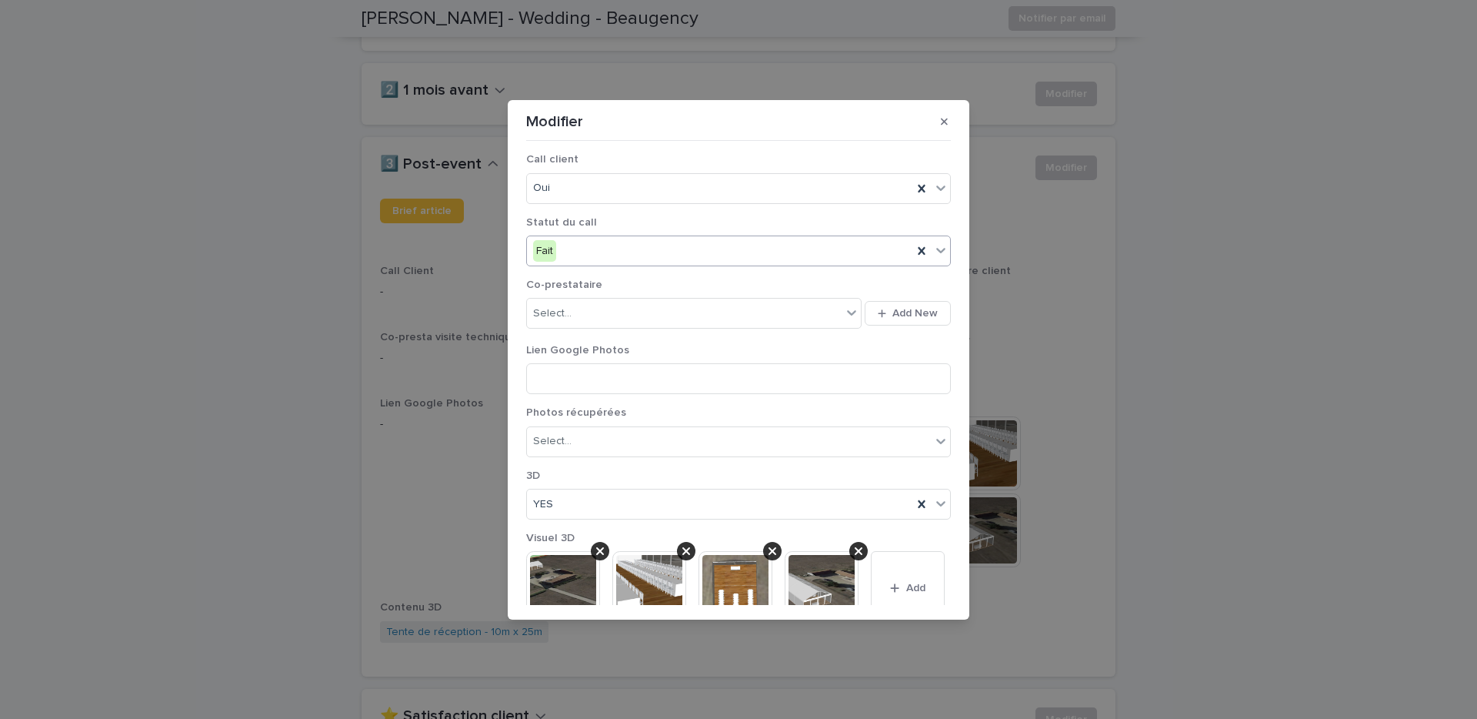
scroll to position [201, 0]
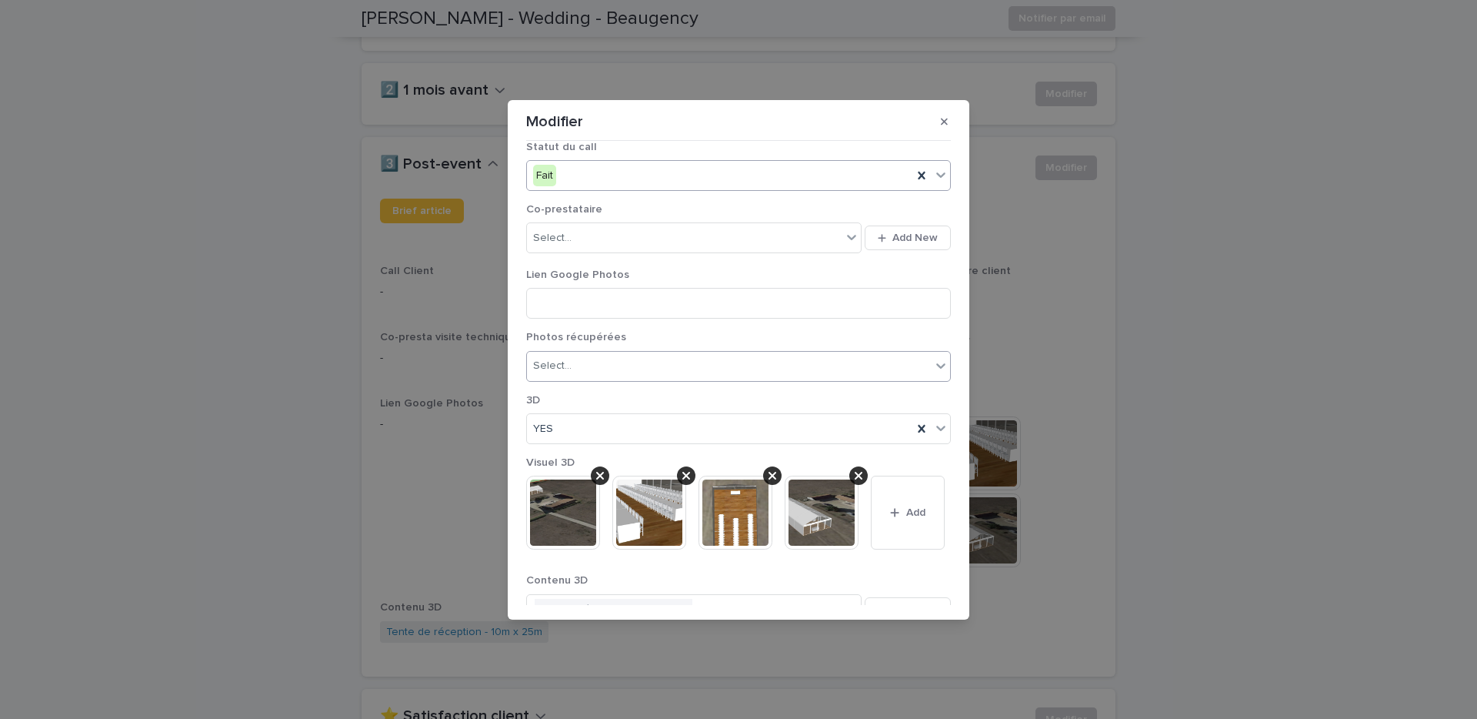
click at [624, 363] on div "Select..." at bounding box center [729, 365] width 404 height 25
click at [601, 397] on div "OUI" at bounding box center [734, 395] width 415 height 27
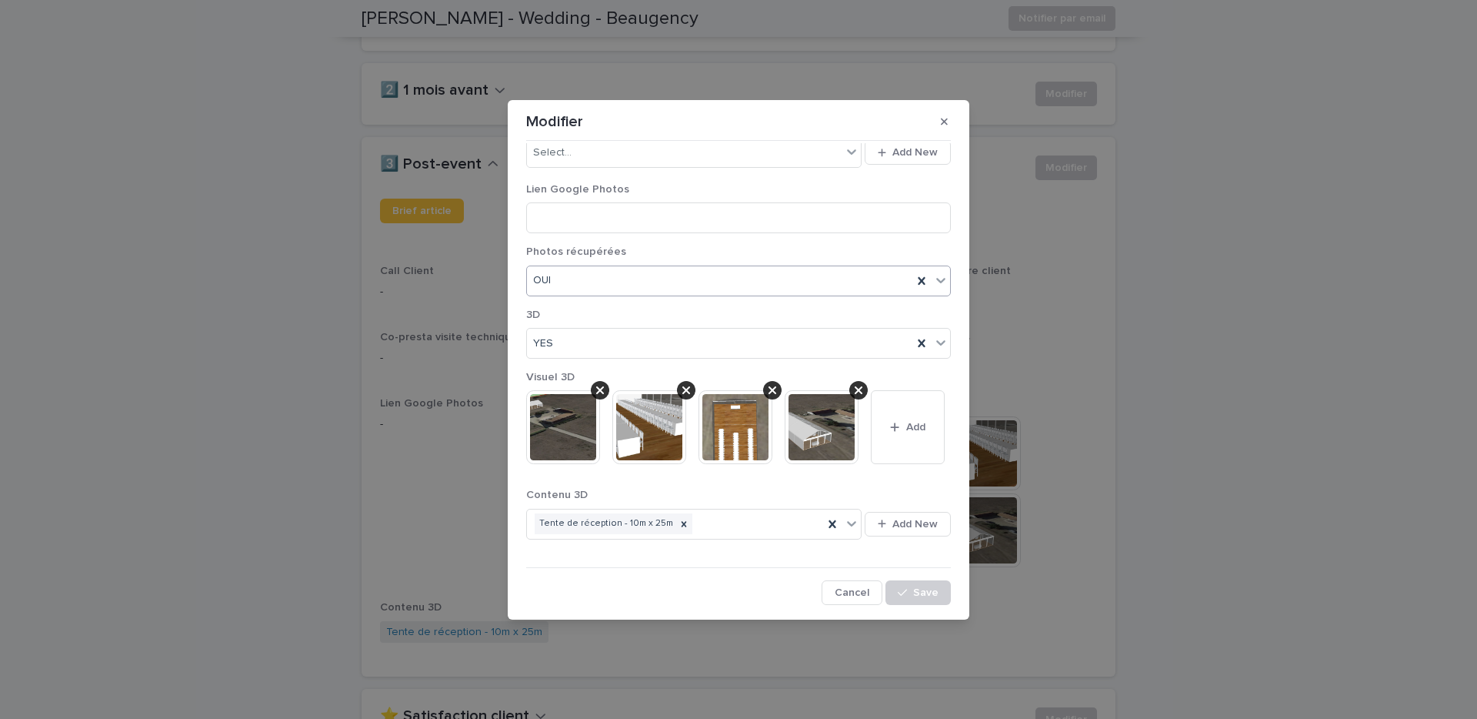
scroll to position [366, 0]
click at [916, 589] on span "Save" at bounding box center [925, 592] width 25 height 11
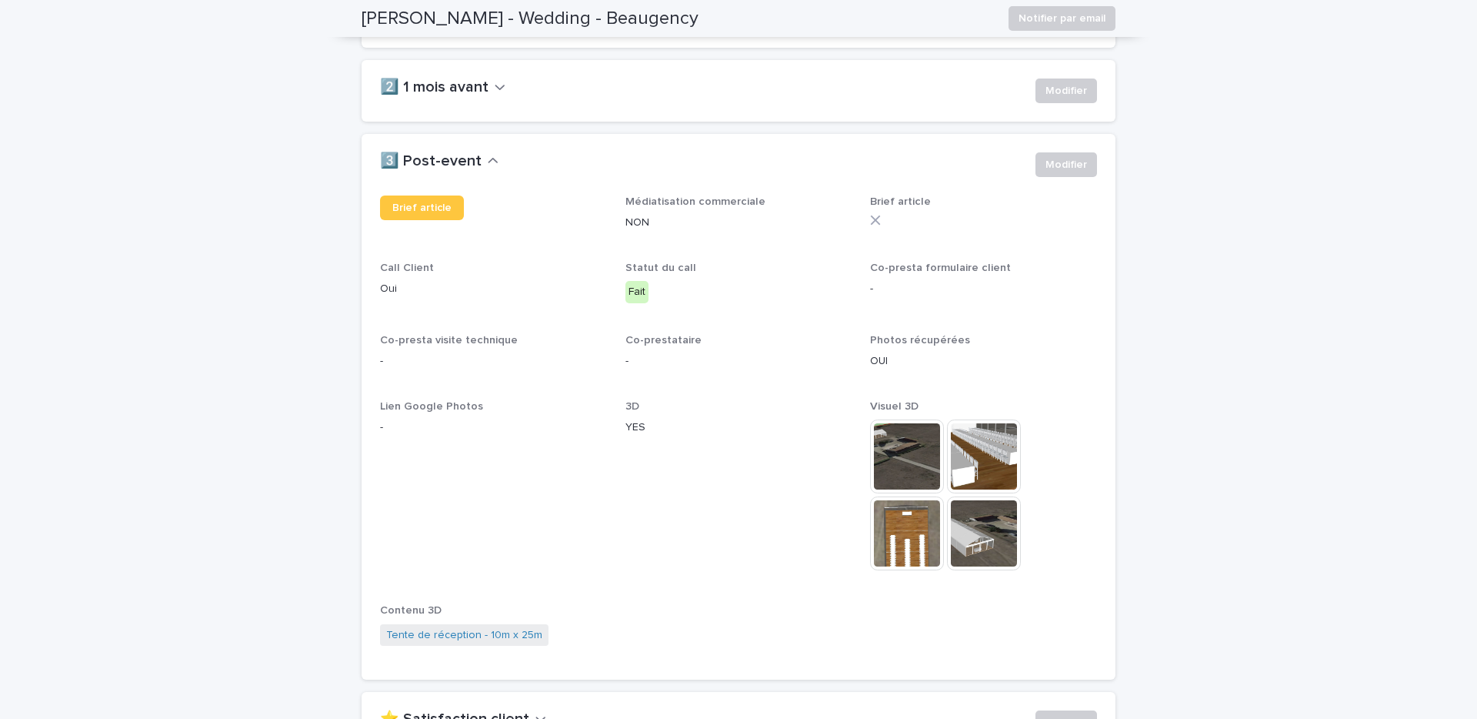
scroll to position [698, 0]
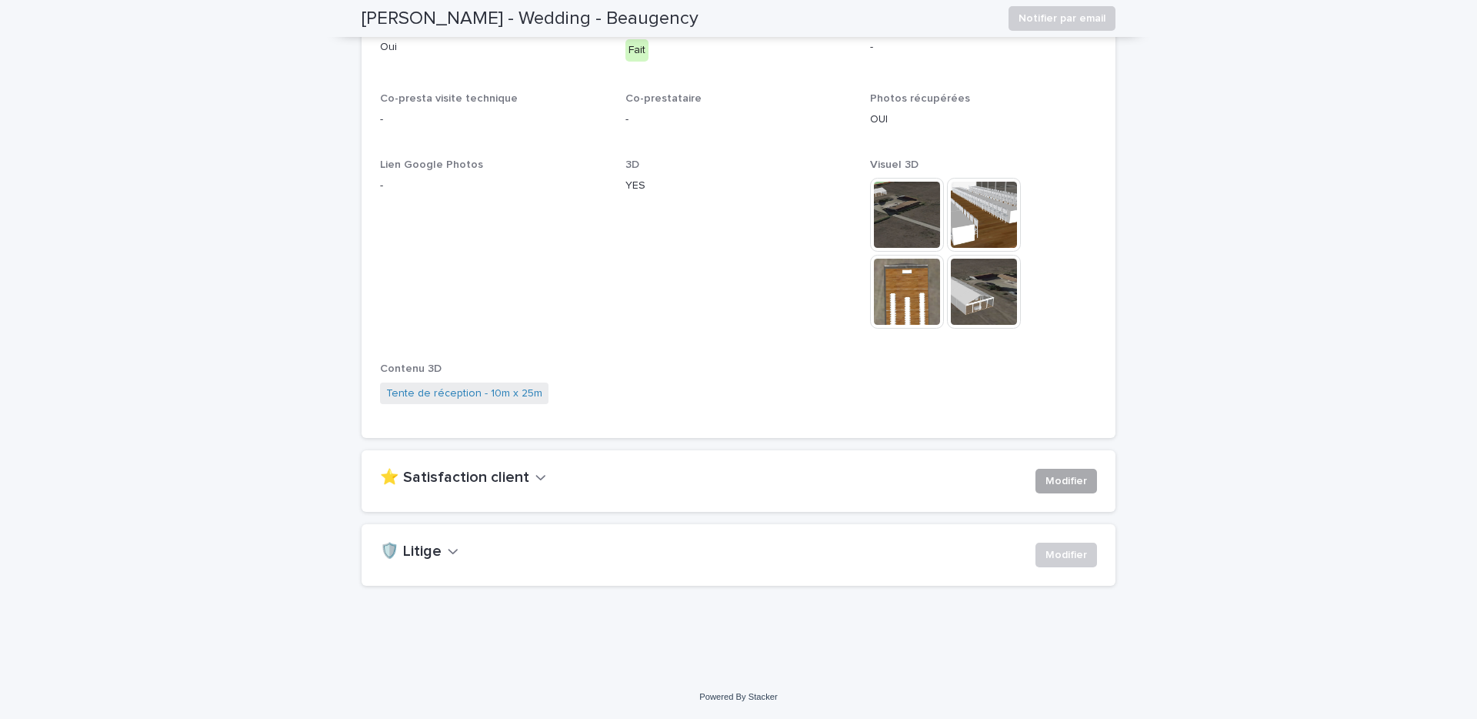
click at [1052, 479] on span "Modifier" at bounding box center [1067, 480] width 42 height 15
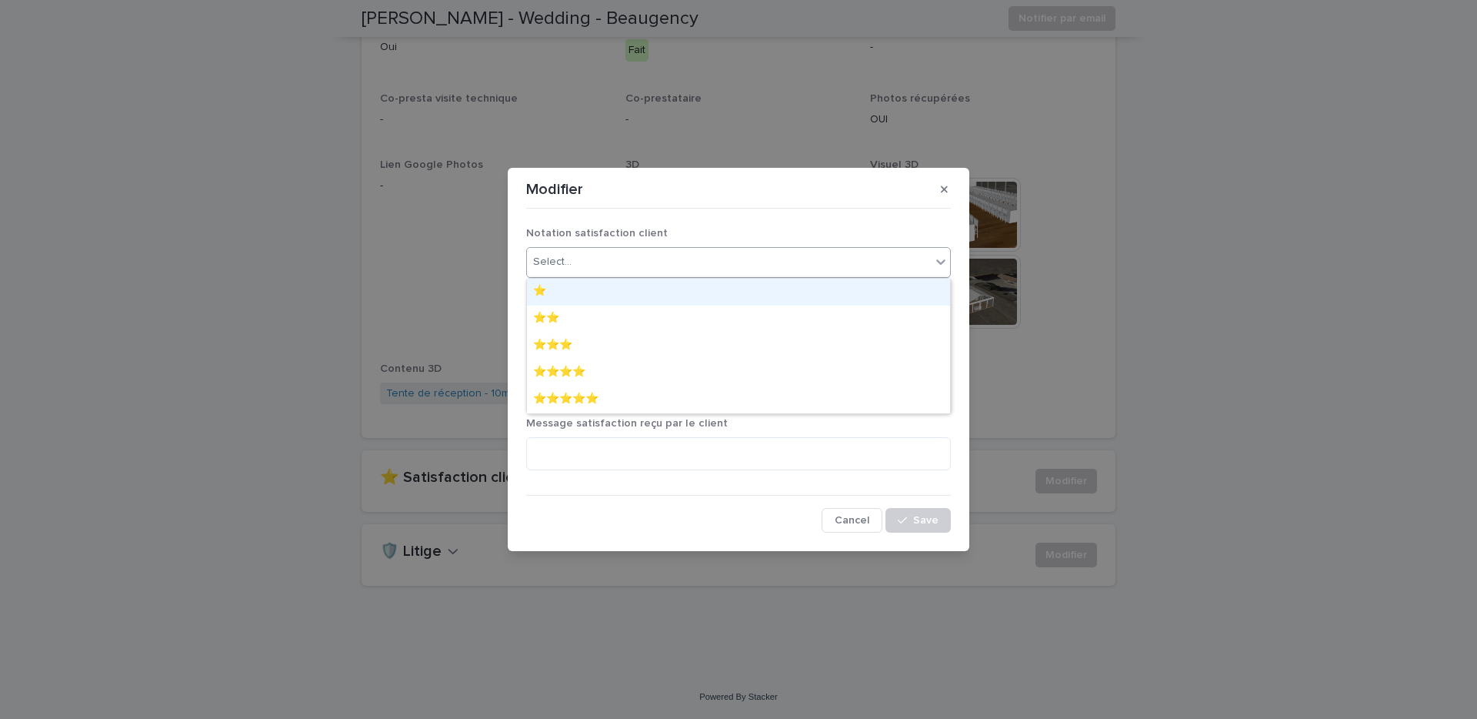
click at [657, 249] on div "Select..." at bounding box center [729, 261] width 404 height 25
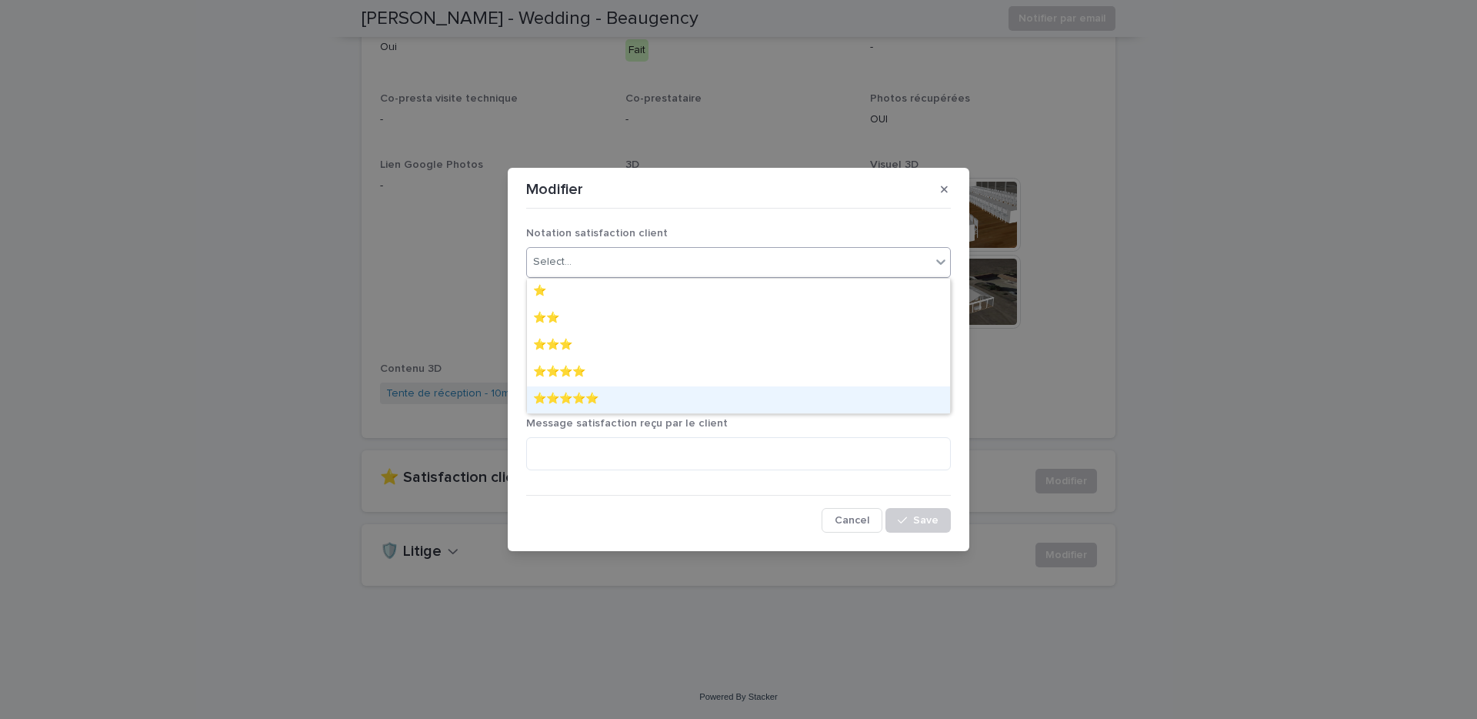
click at [599, 397] on div "⭐️⭐️⭐️⭐️⭐️" at bounding box center [738, 399] width 423 height 27
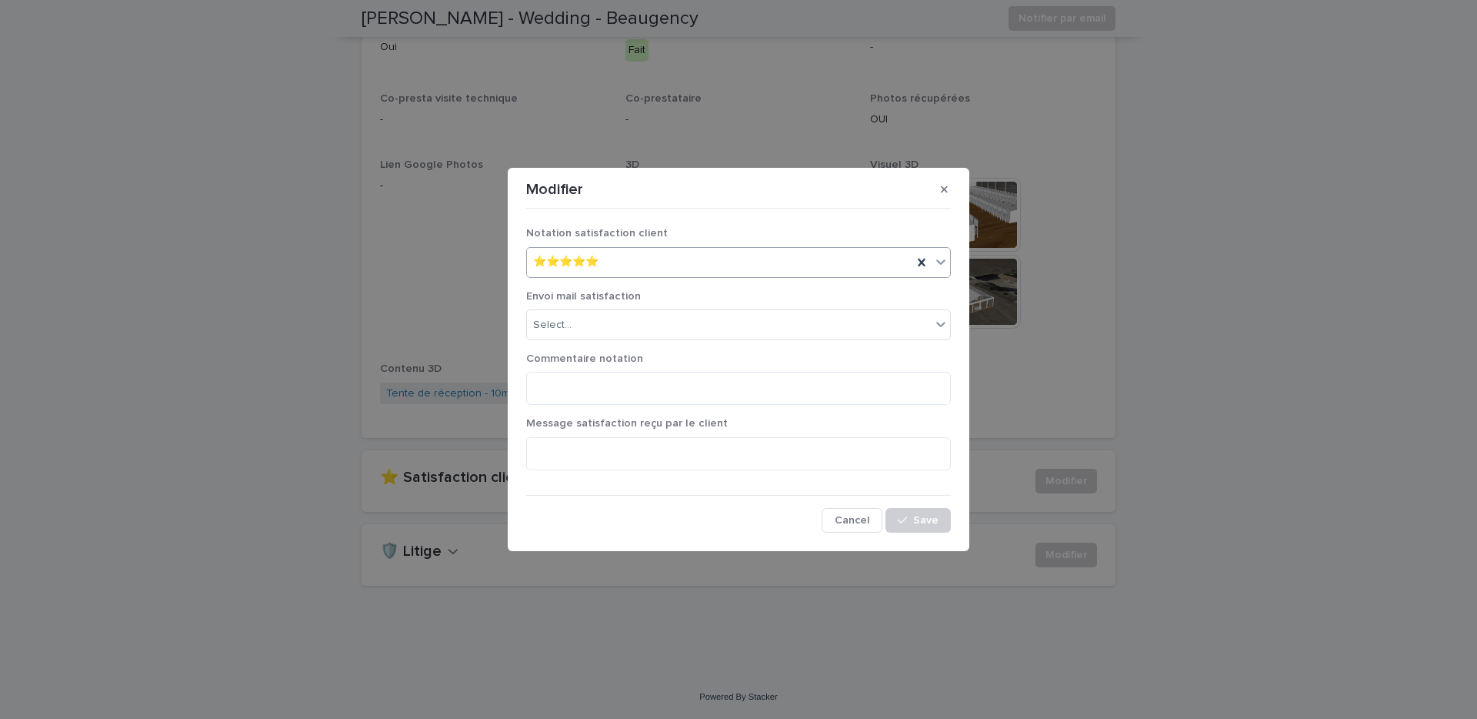
click at [596, 340] on div "Envoi mail satisfaction Select..." at bounding box center [738, 321] width 425 height 62
click at [593, 333] on div "Select..." at bounding box center [729, 324] width 404 height 25
click at [589, 351] on div "OUI" at bounding box center [738, 354] width 423 height 27
click at [596, 389] on textarea at bounding box center [738, 388] width 425 height 33
paste textarea "**********"
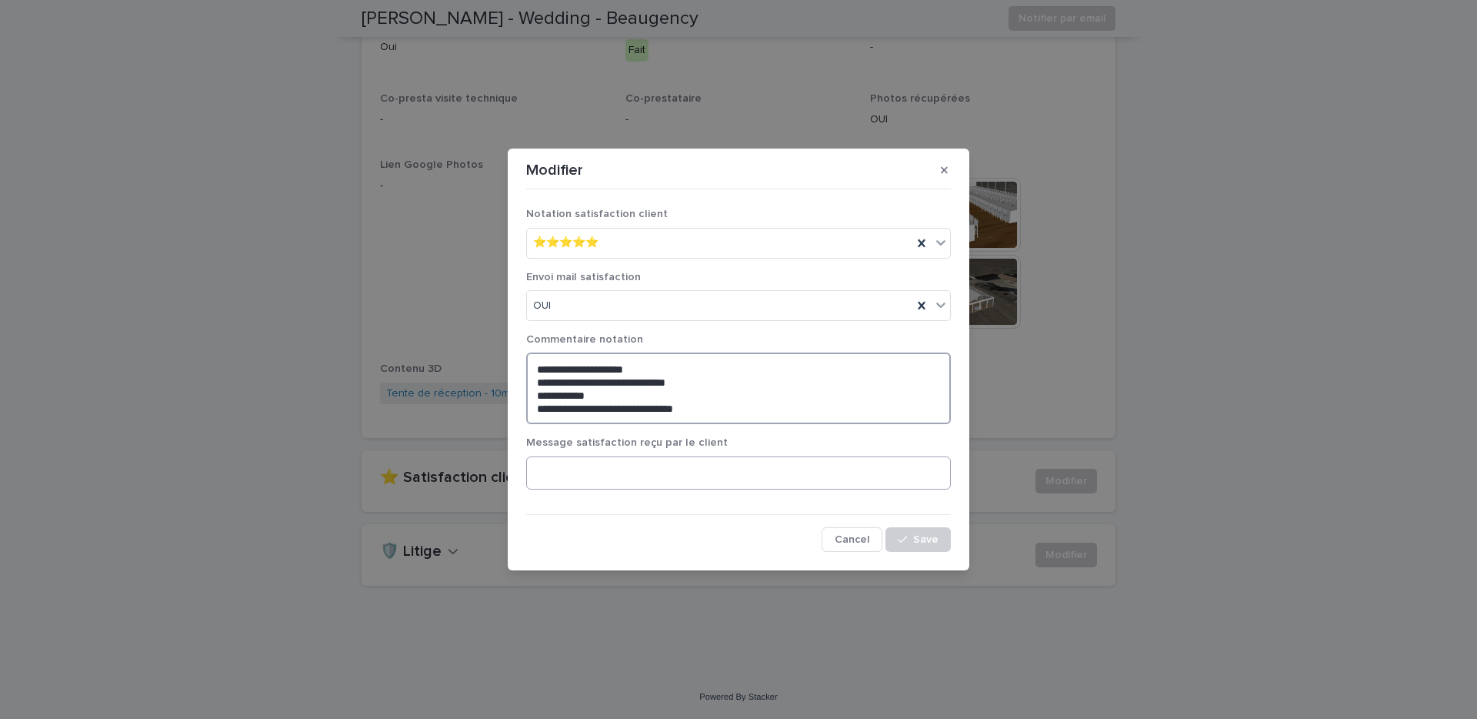
type textarea "**********"
click at [791, 474] on textarea at bounding box center [738, 472] width 425 height 33
paste textarea "**********"
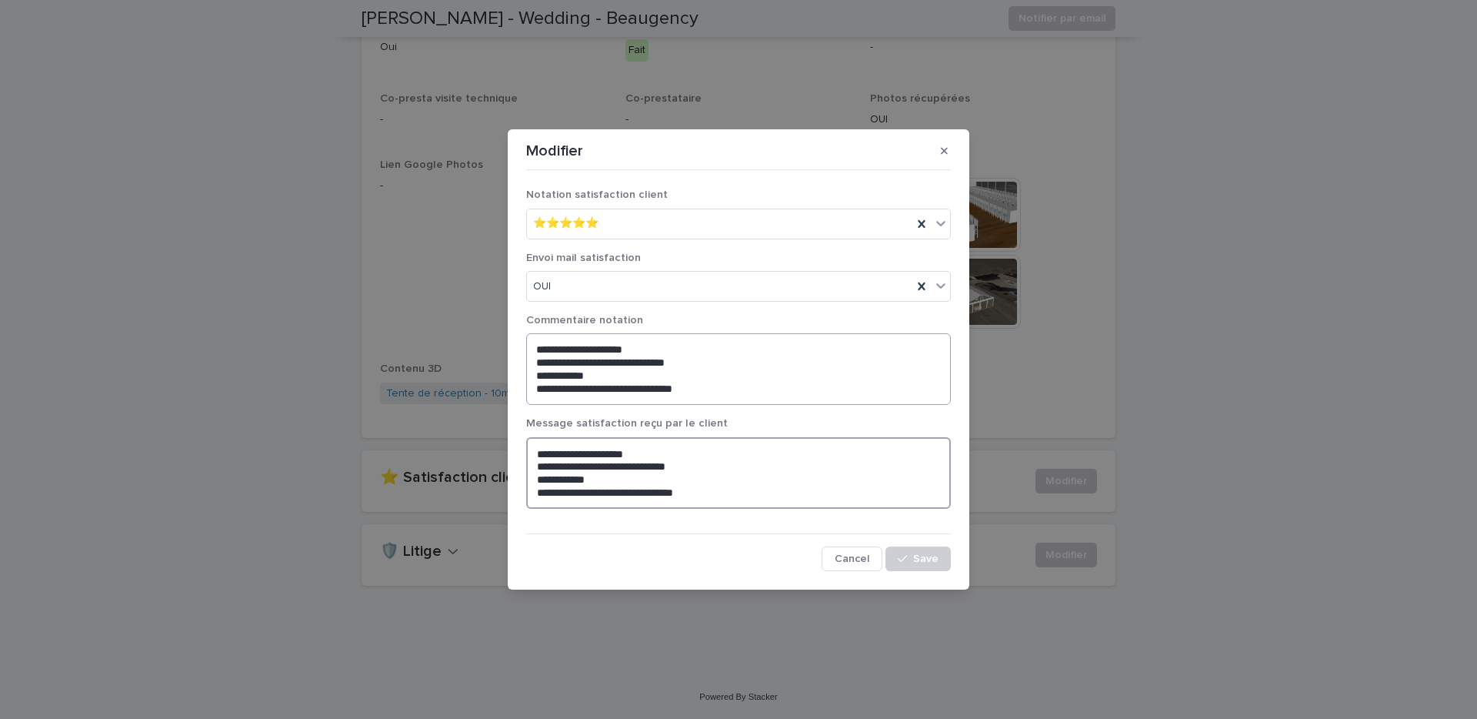
type textarea "**********"
drag, startPoint x: 715, startPoint y: 393, endPoint x: 465, endPoint y: 329, distance: 258.3
click at [465, 329] on div "**********" at bounding box center [738, 359] width 1477 height 719
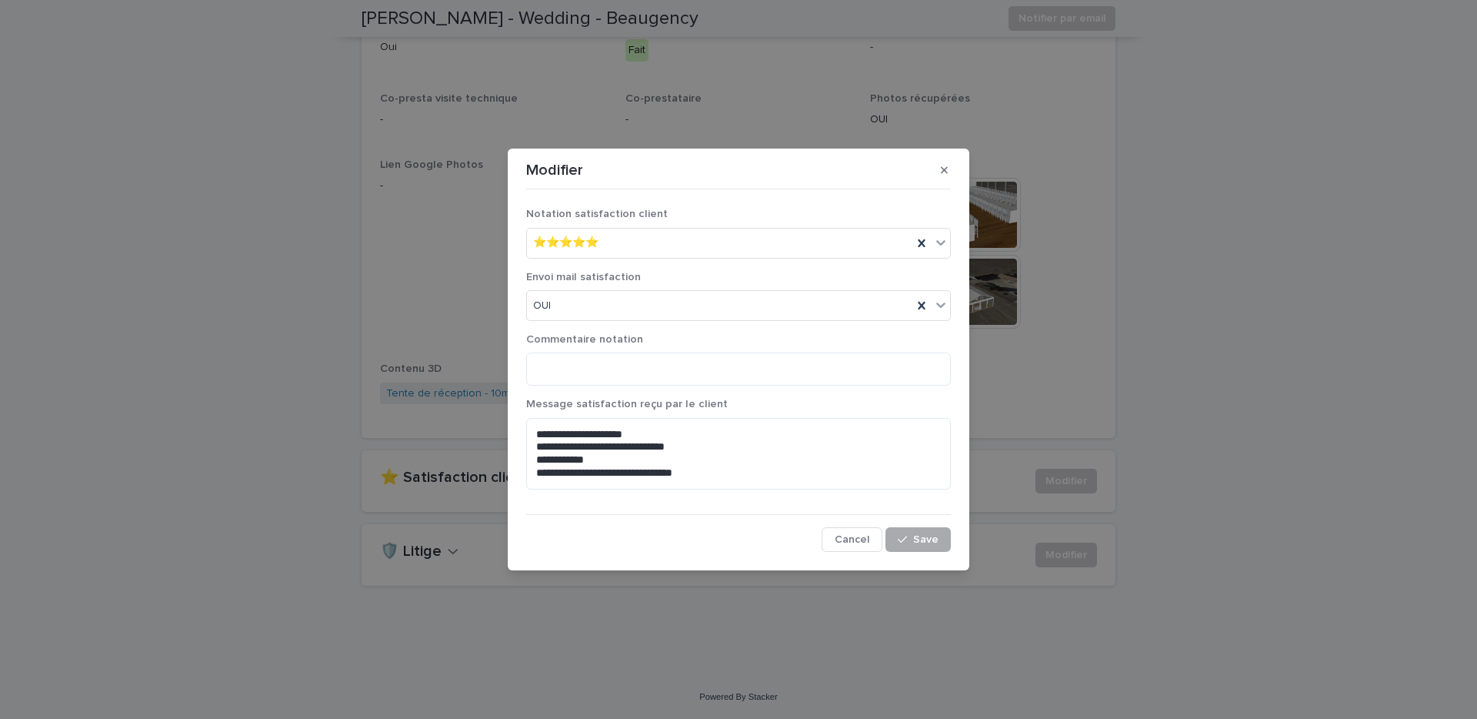
click at [924, 539] on span "Save" at bounding box center [925, 539] width 25 height 11
